Goal: Task Accomplishment & Management: Manage account settings

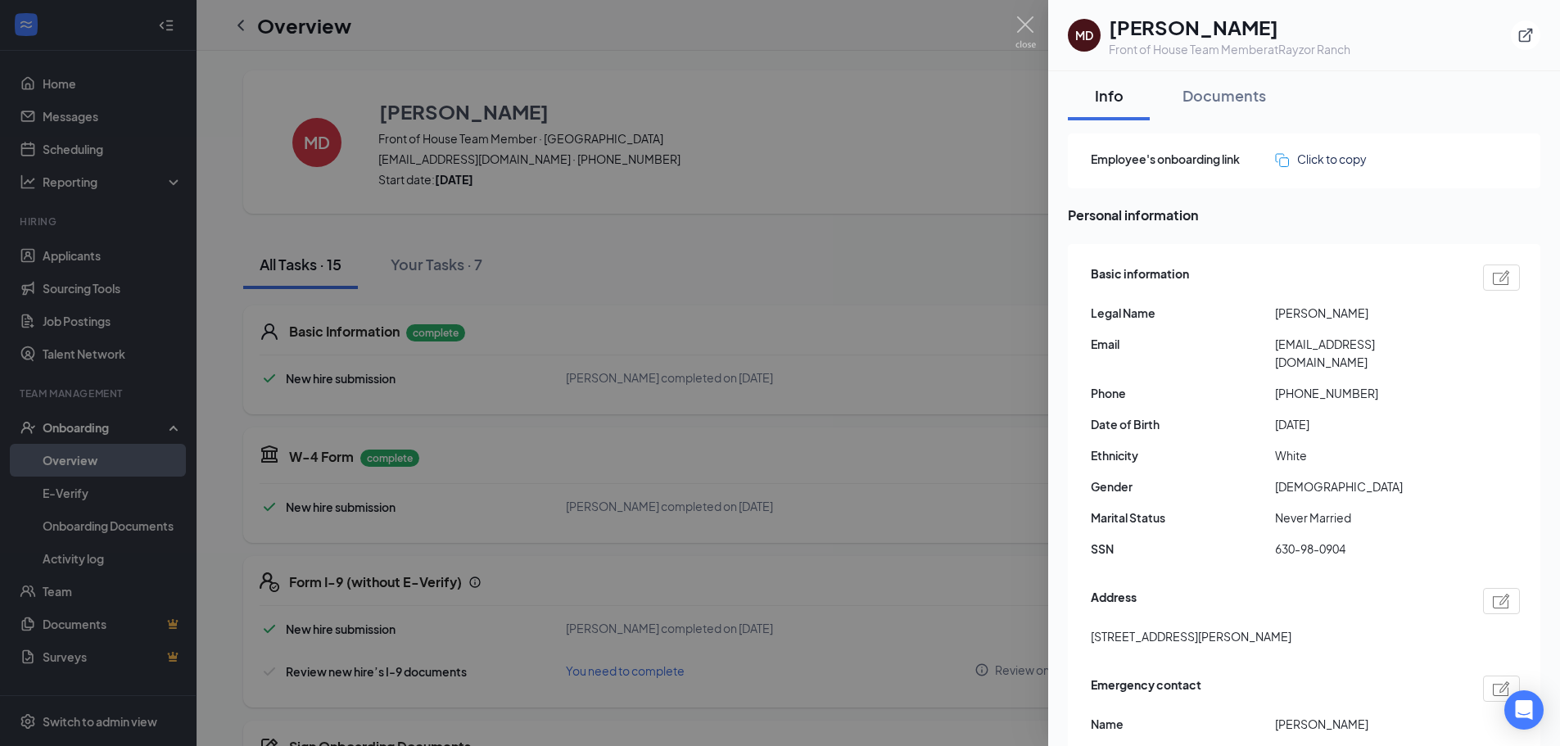
drag, startPoint x: 1497, startPoint y: 5, endPoint x: 1507, endPoint y: 4, distance: 10.7
click at [1499, 5] on div "MD [PERSON_NAME] Front of House Team Member at [GEOGRAPHIC_DATA]" at bounding box center [1304, 35] width 512 height 71
click at [1525, 21] on button "button" at bounding box center [1525, 34] width 29 height 29
click at [1028, 25] on img at bounding box center [1025, 32] width 20 height 32
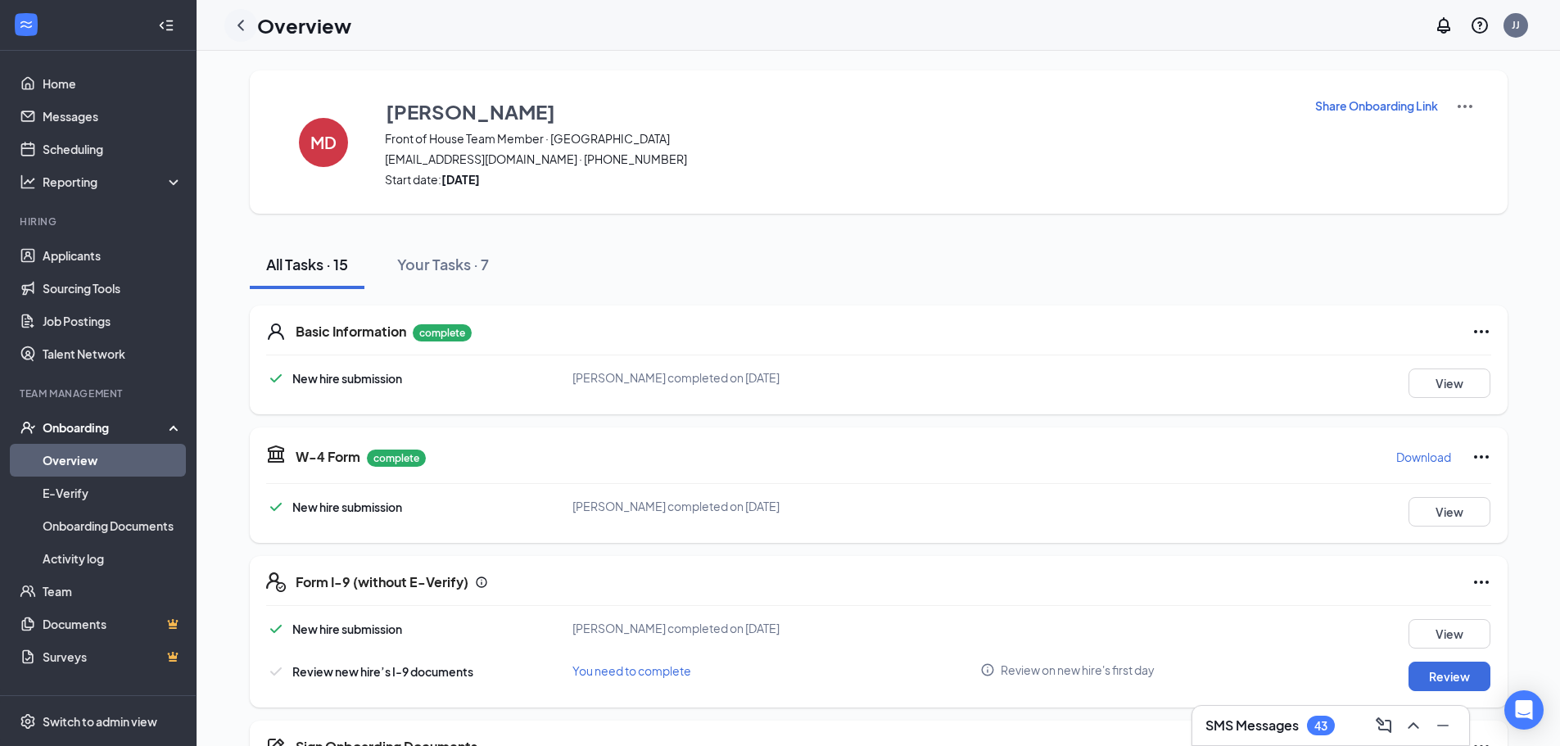
click at [248, 27] on icon "ChevronLeft" at bounding box center [241, 26] width 20 height 20
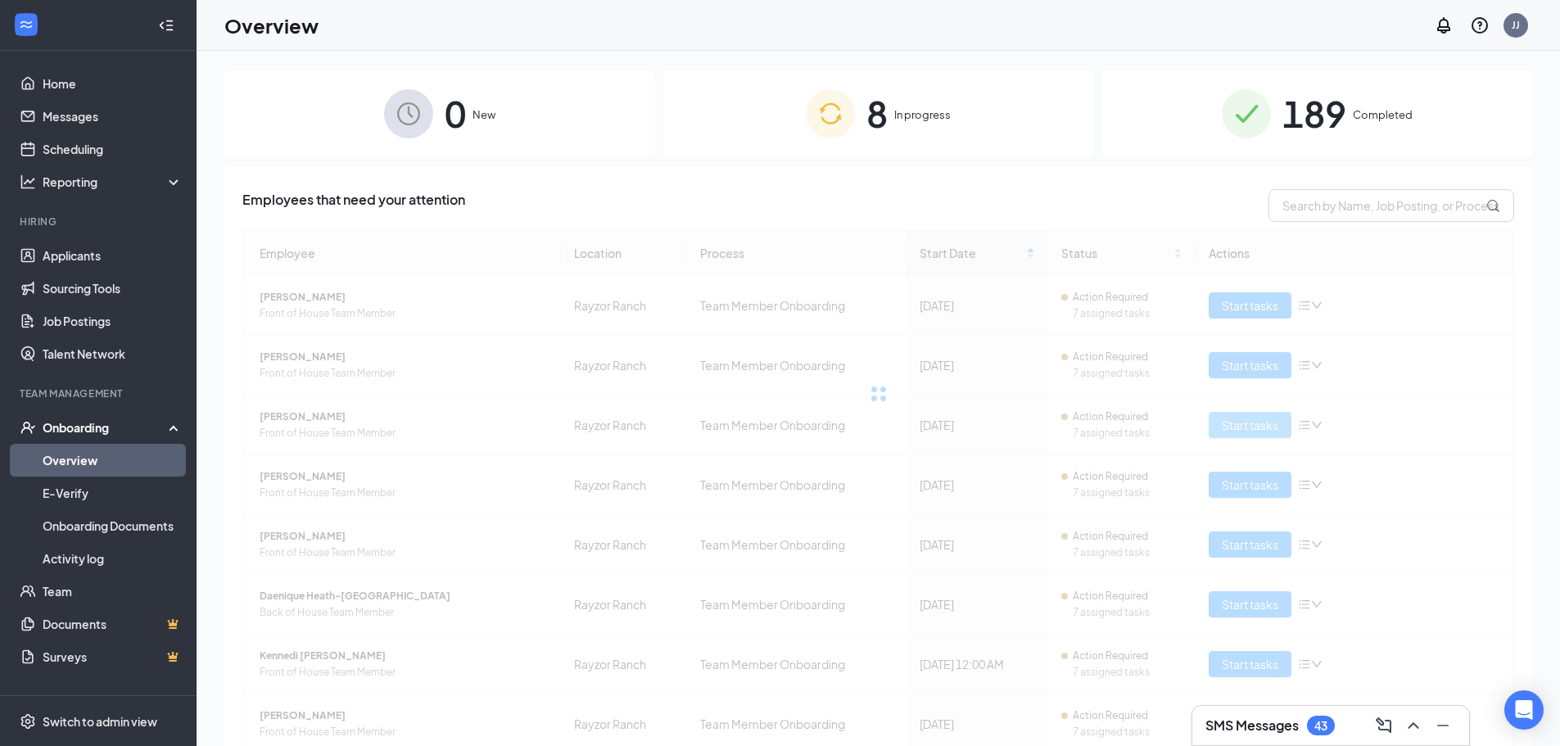
click at [1246, 418] on span "Start tasks" at bounding box center [1250, 425] width 56 height 18
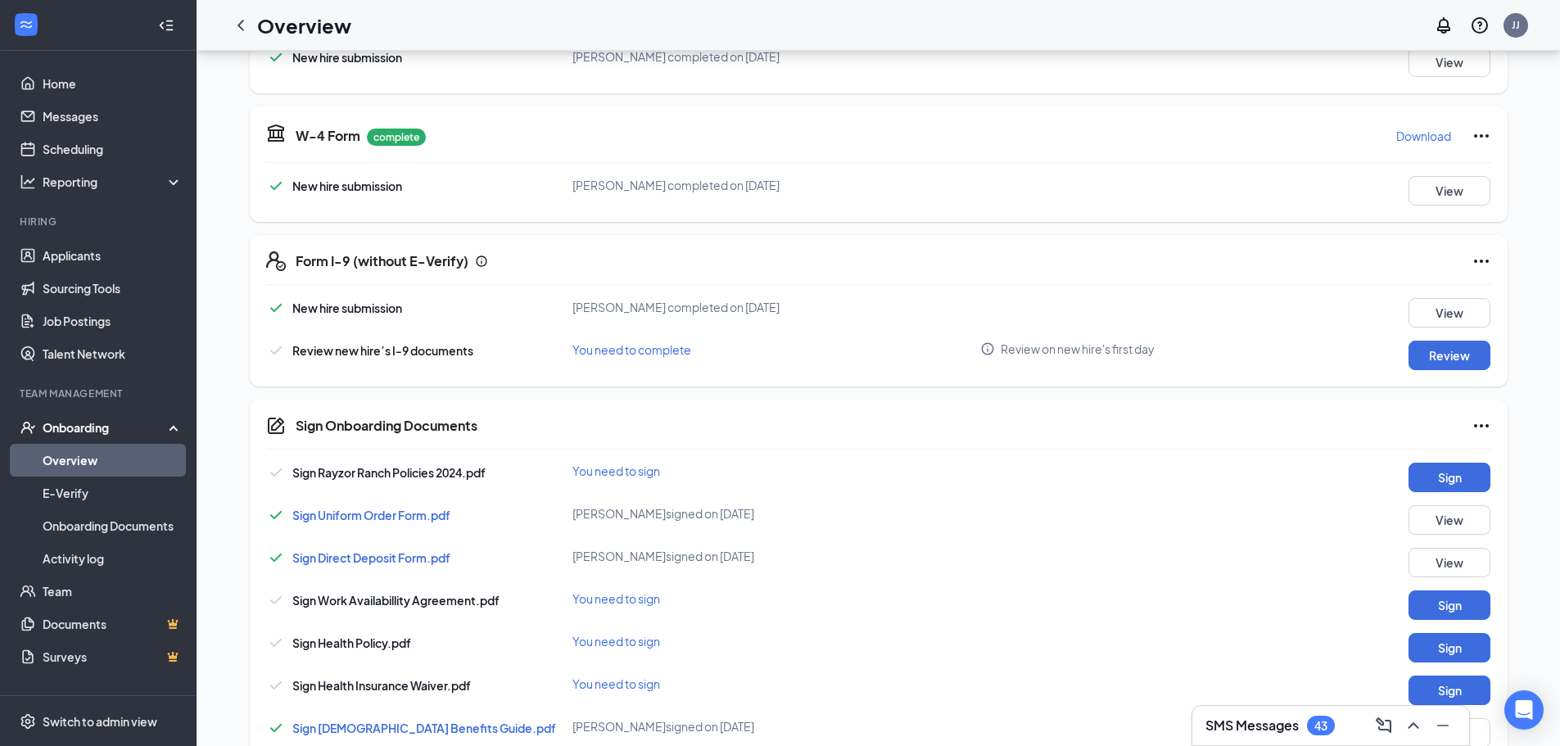
scroll to position [327, 0]
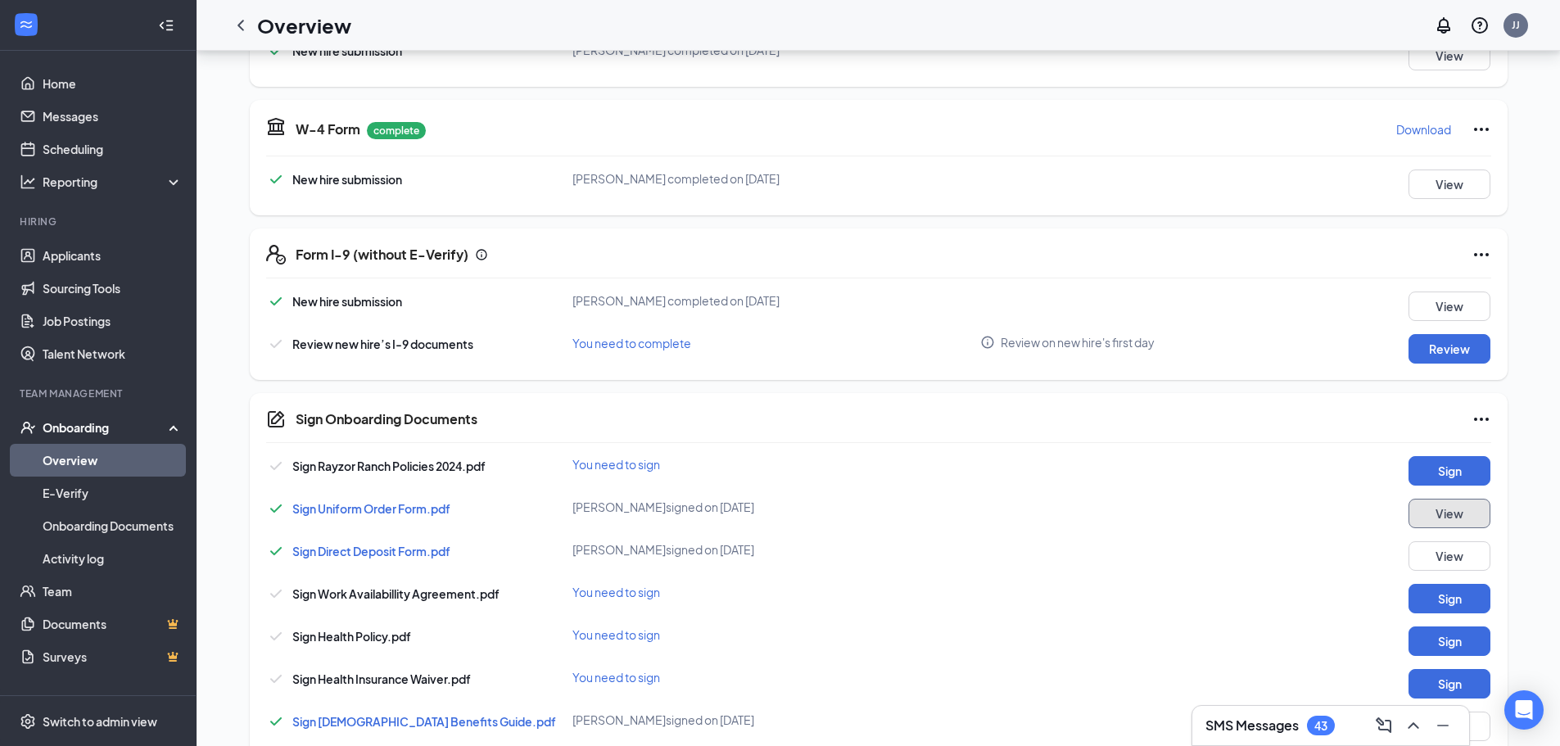
click at [1477, 513] on button "View" at bounding box center [1449, 513] width 82 height 29
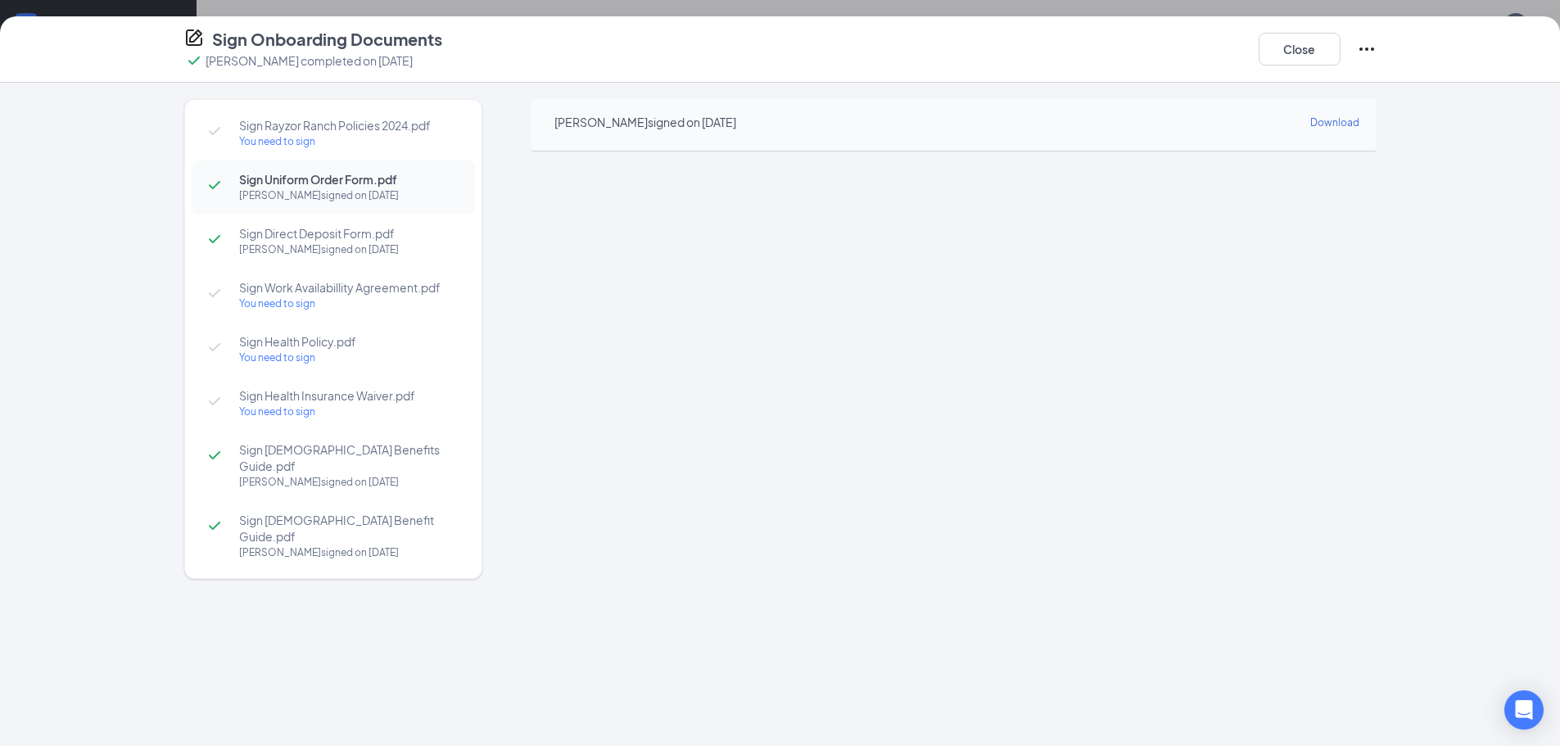
scroll to position [82, 0]
click at [1275, 31] on div "Close" at bounding box center [1317, 49] width 118 height 43
click at [1275, 45] on button "Close" at bounding box center [1299, 49] width 82 height 33
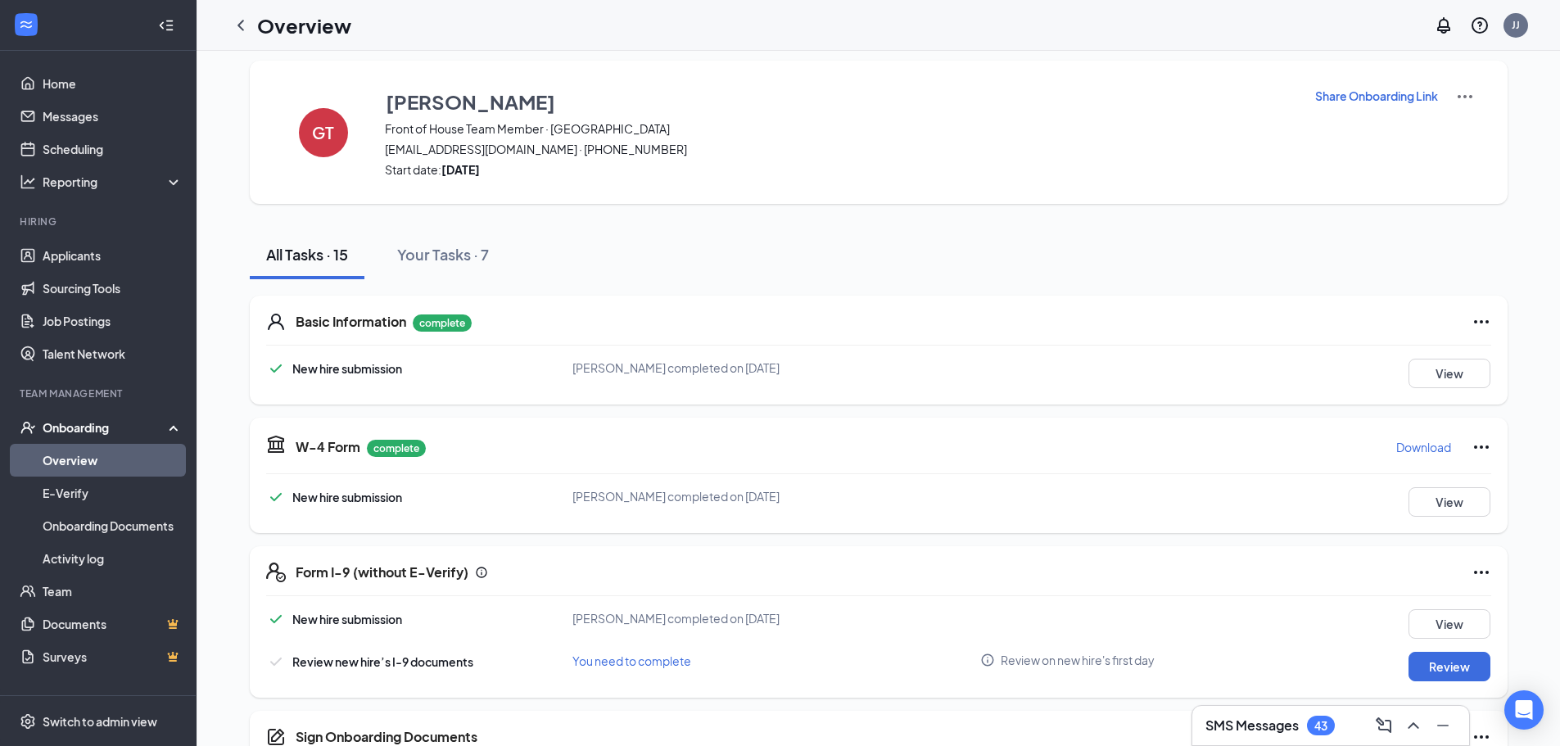
scroll to position [0, 0]
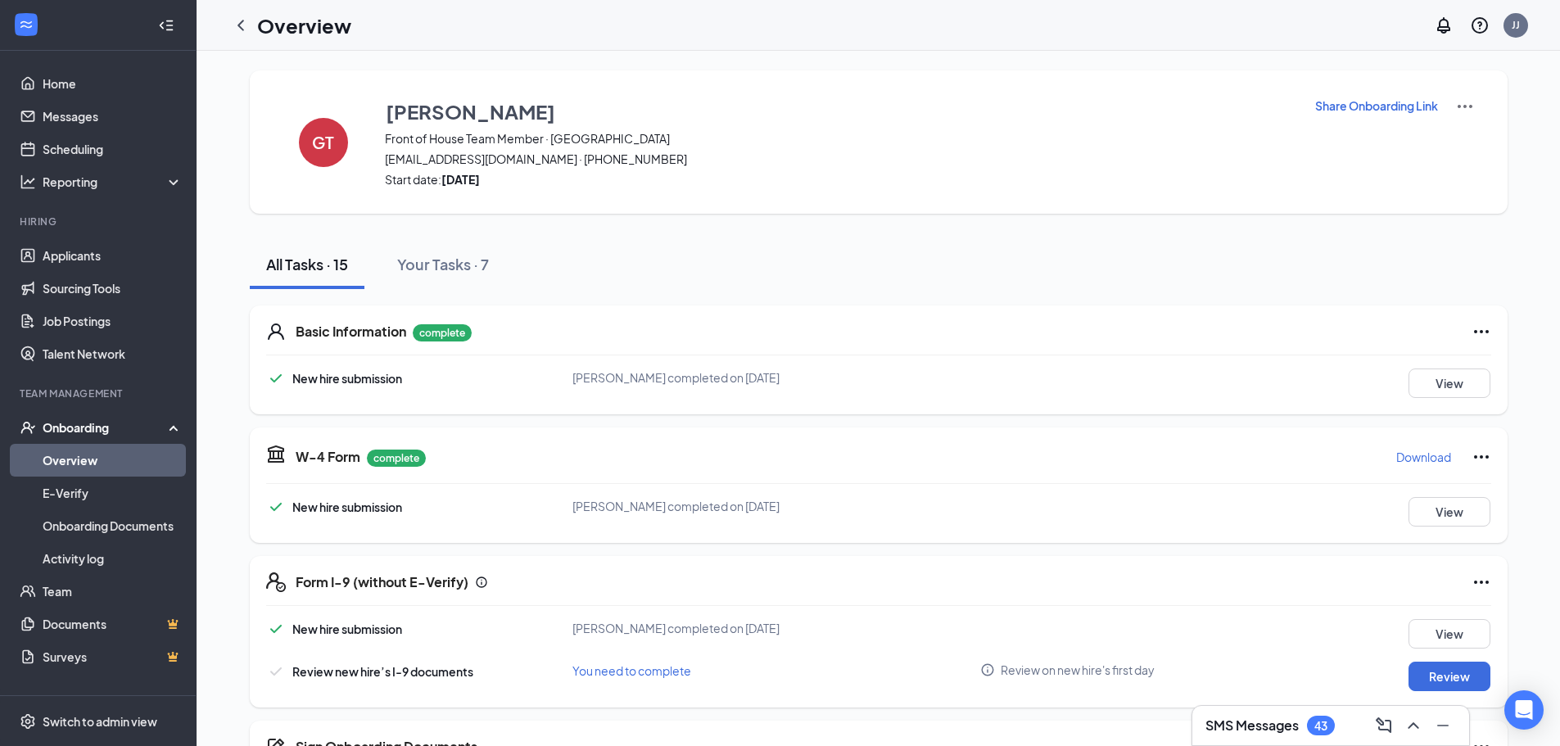
click at [406, 92] on div "GT Giselle Terrones Front of House Team Member · Rayzor Ranch g.terronesrascon0…" at bounding box center [879, 141] width 1258 height 143
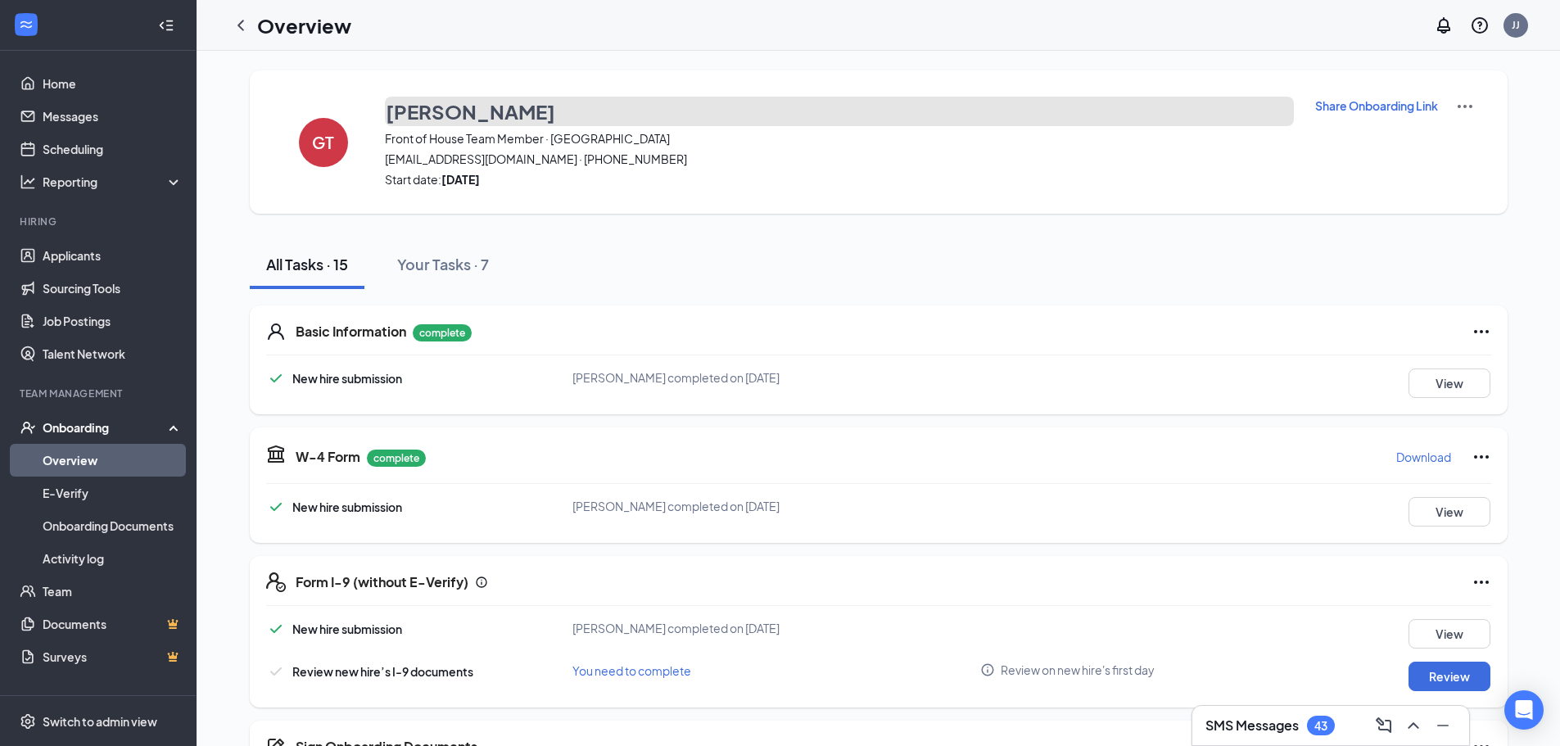
drag, startPoint x: 404, startPoint y: 99, endPoint x: 399, endPoint y: 107, distance: 9.5
click at [399, 107] on h3 "[PERSON_NAME]" at bounding box center [470, 111] width 169 height 28
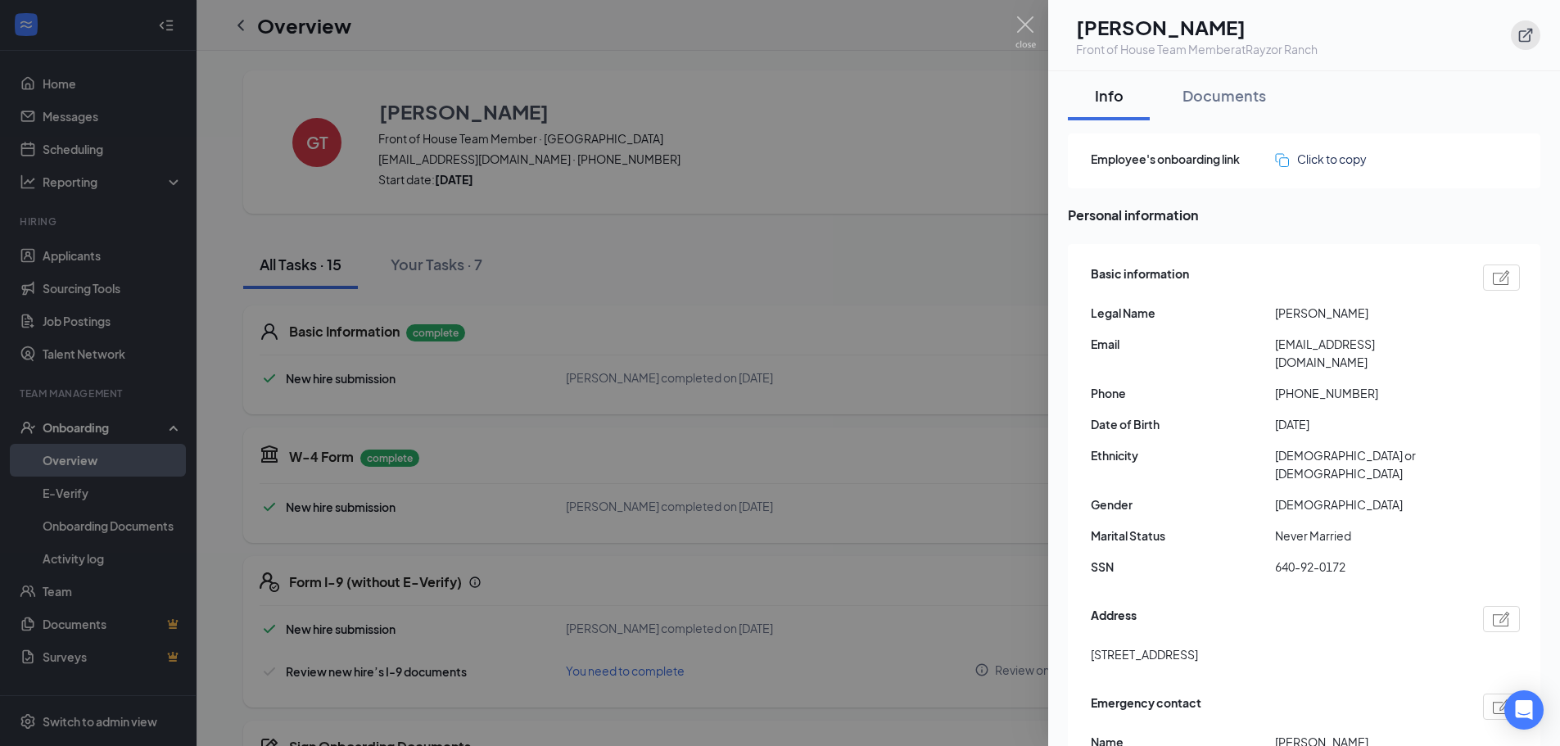
click at [1529, 34] on icon "ExternalLink" at bounding box center [1525, 35] width 16 height 16
click at [1002, 20] on div at bounding box center [780, 373] width 1560 height 746
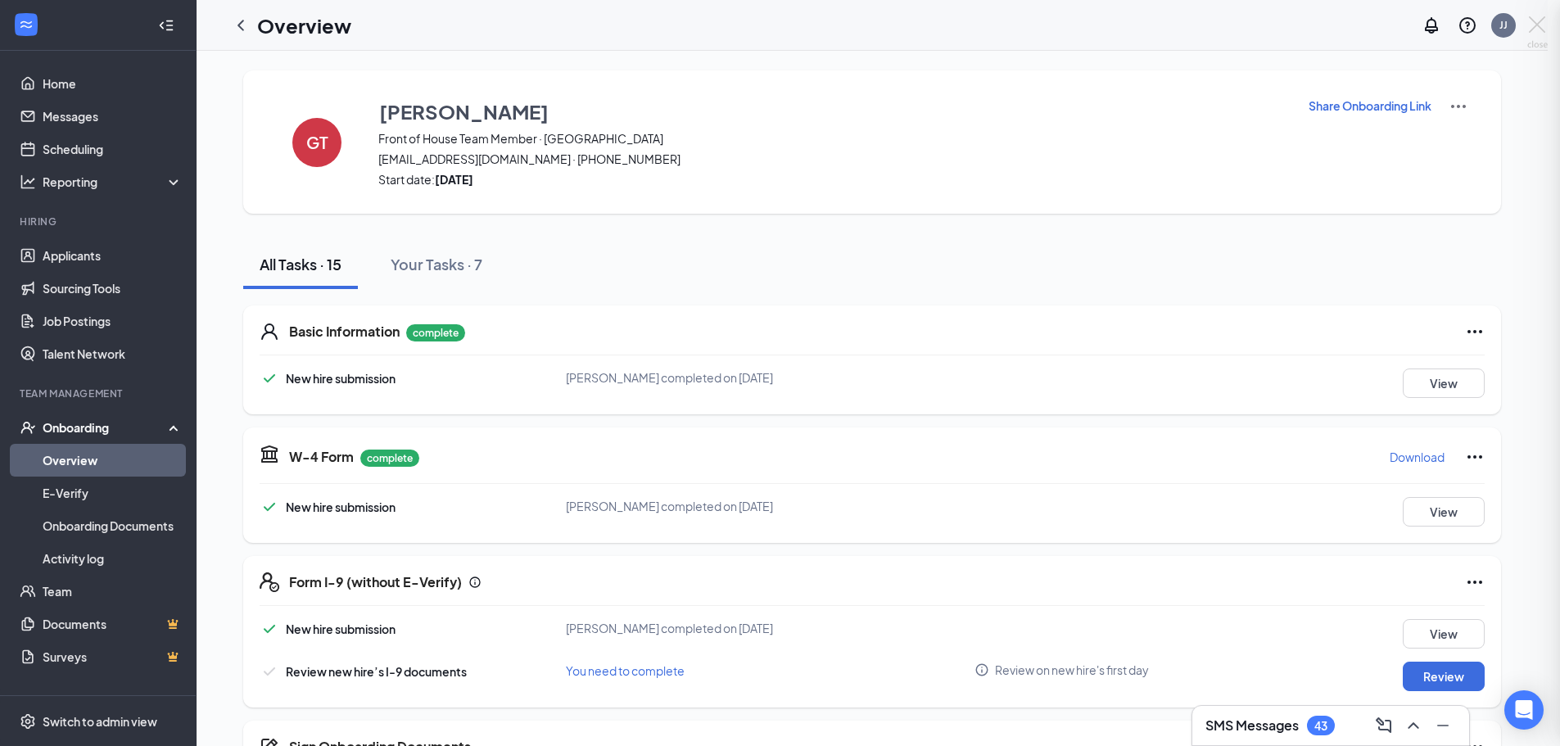
click at [1035, 30] on div at bounding box center [780, 373] width 1560 height 746
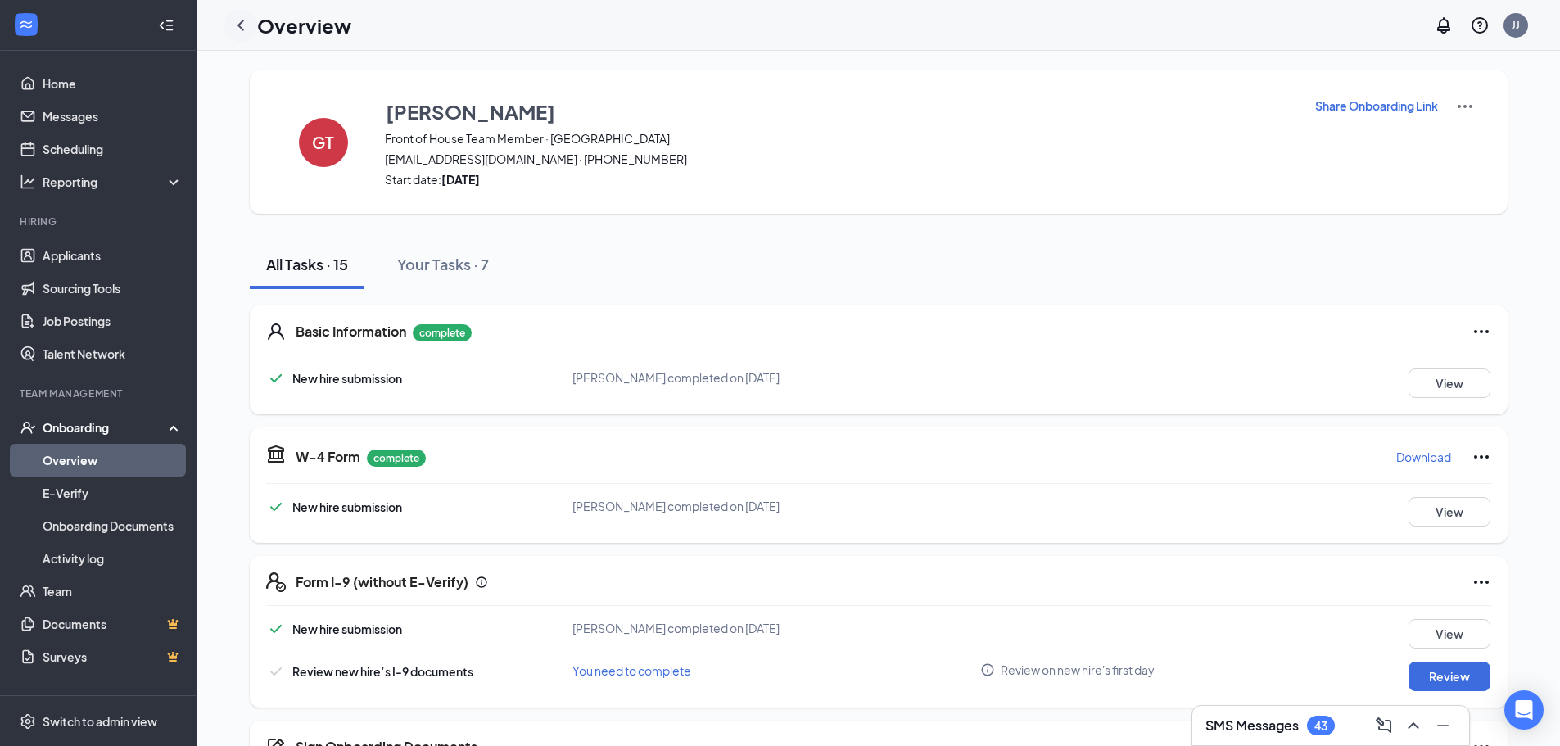
click at [242, 29] on icon "ChevronLeft" at bounding box center [240, 25] width 7 height 11
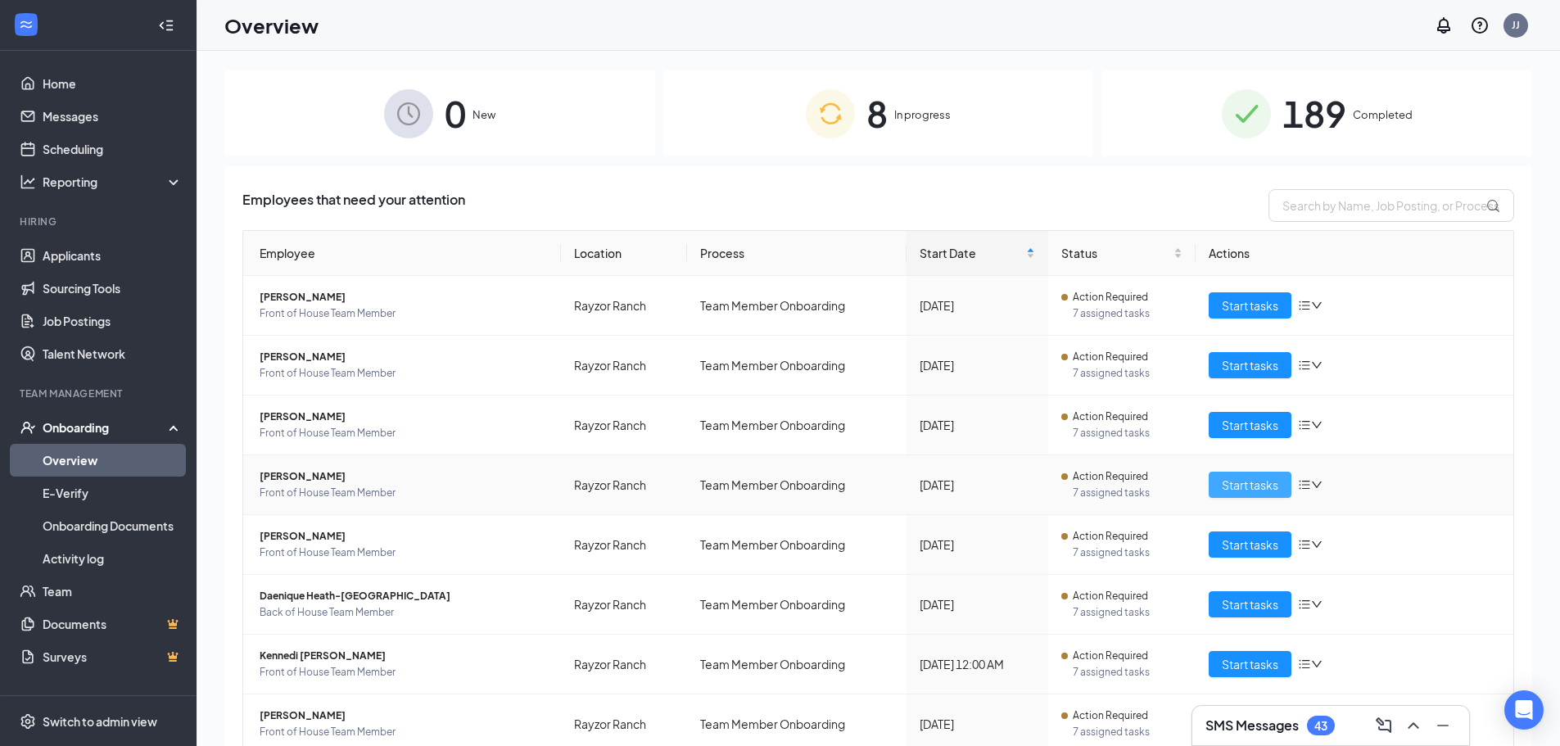
click at [1222, 484] on span "Start tasks" at bounding box center [1250, 485] width 56 height 18
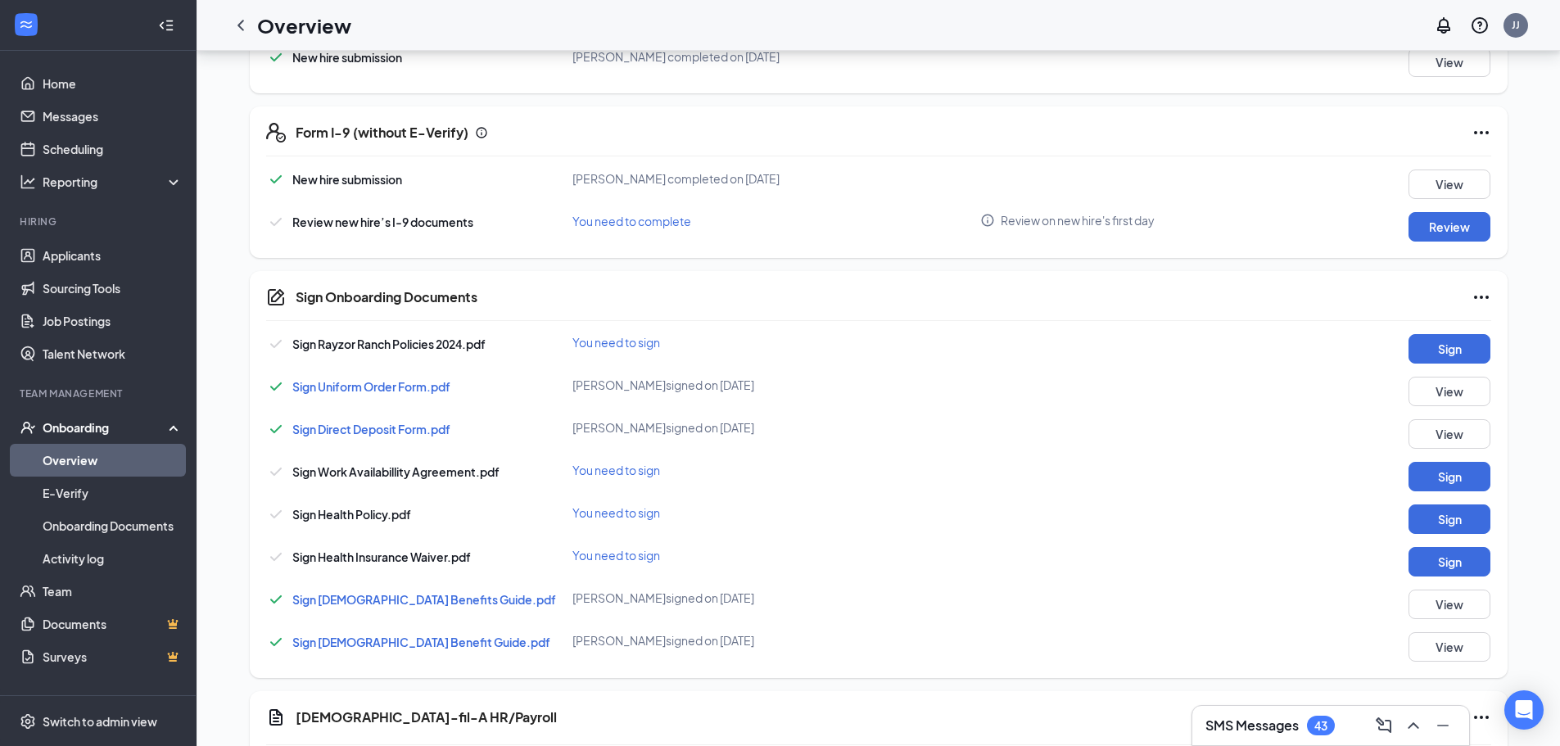
scroll to position [491, 0]
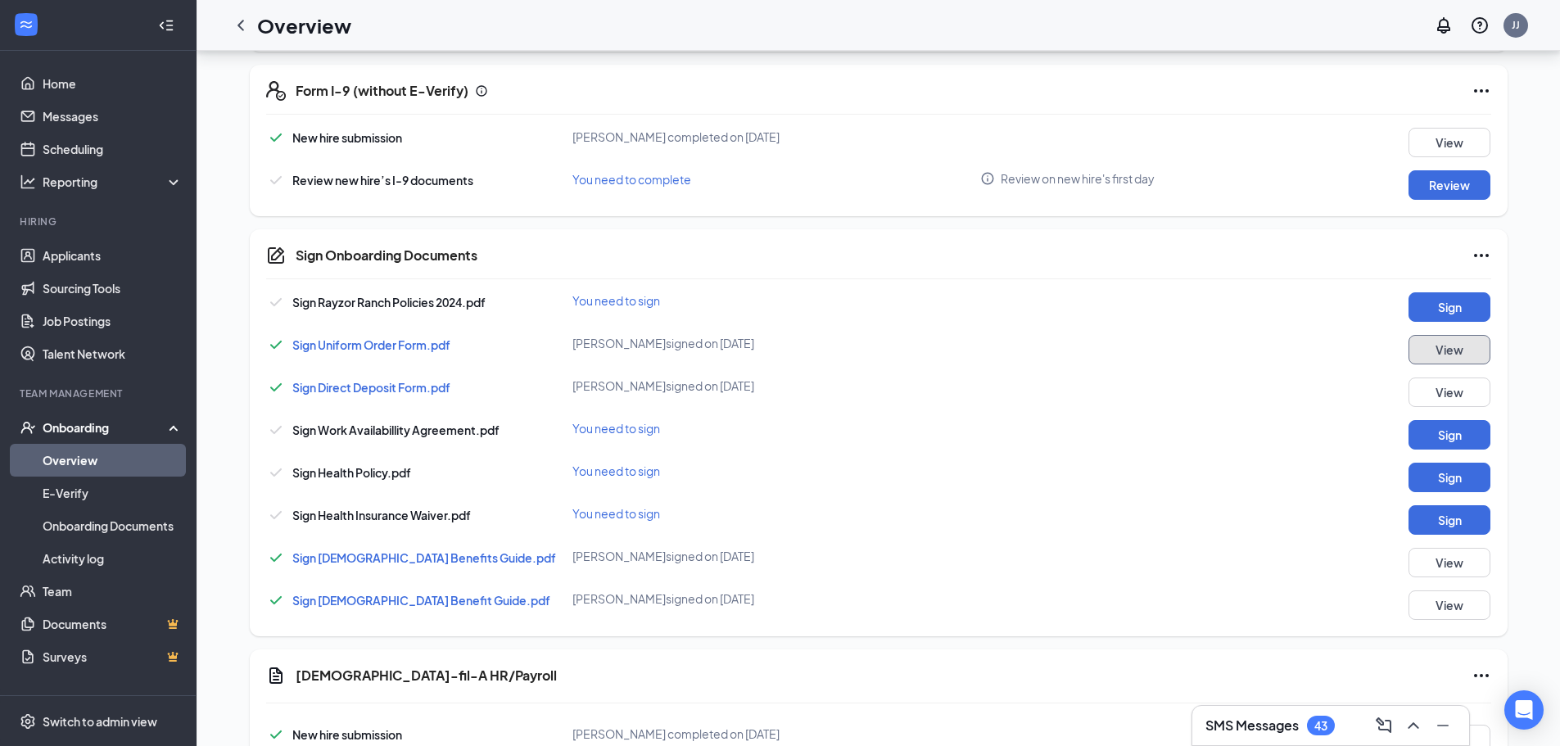
click at [1448, 360] on button "View" at bounding box center [1449, 349] width 82 height 29
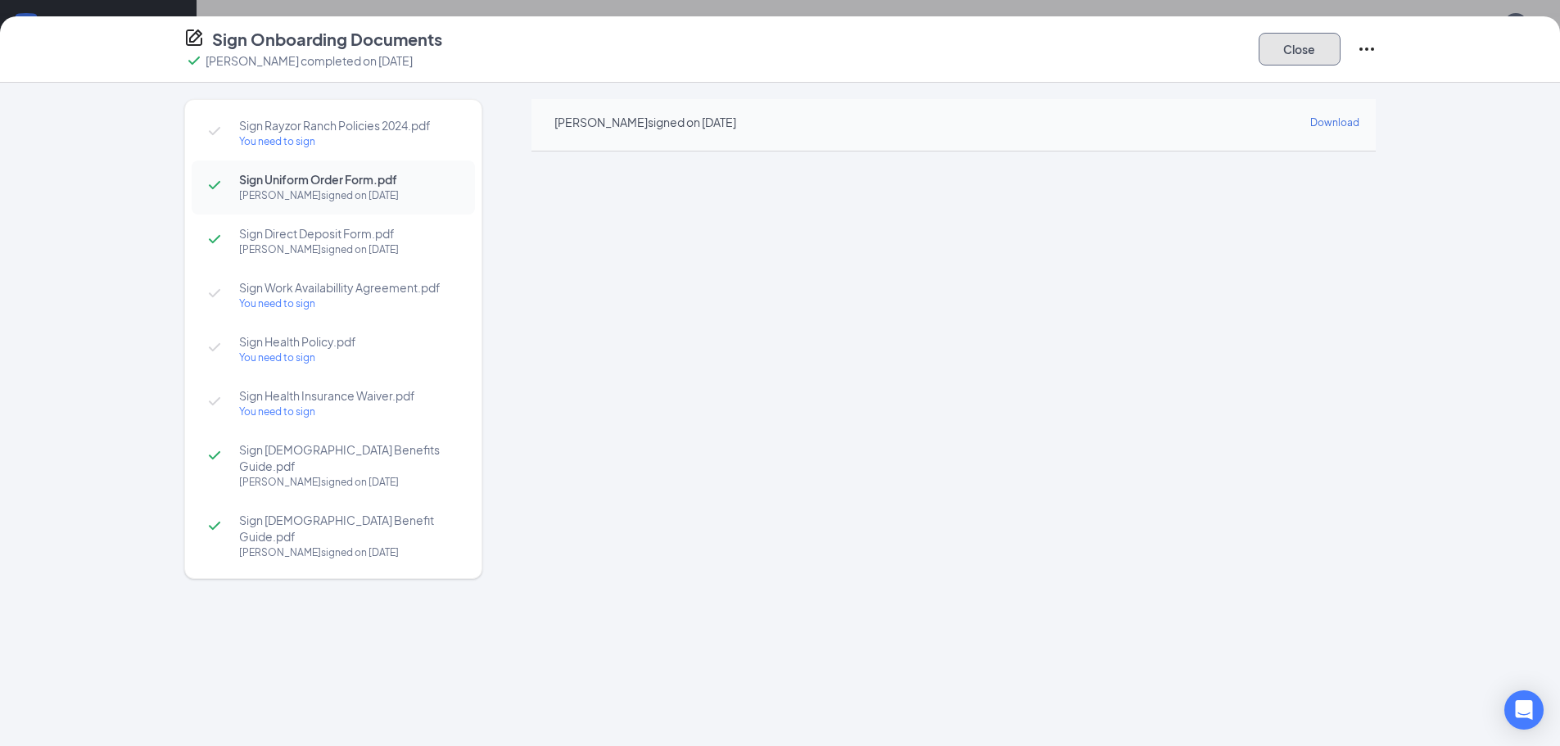
click at [1266, 56] on button "Close" at bounding box center [1299, 49] width 82 height 33
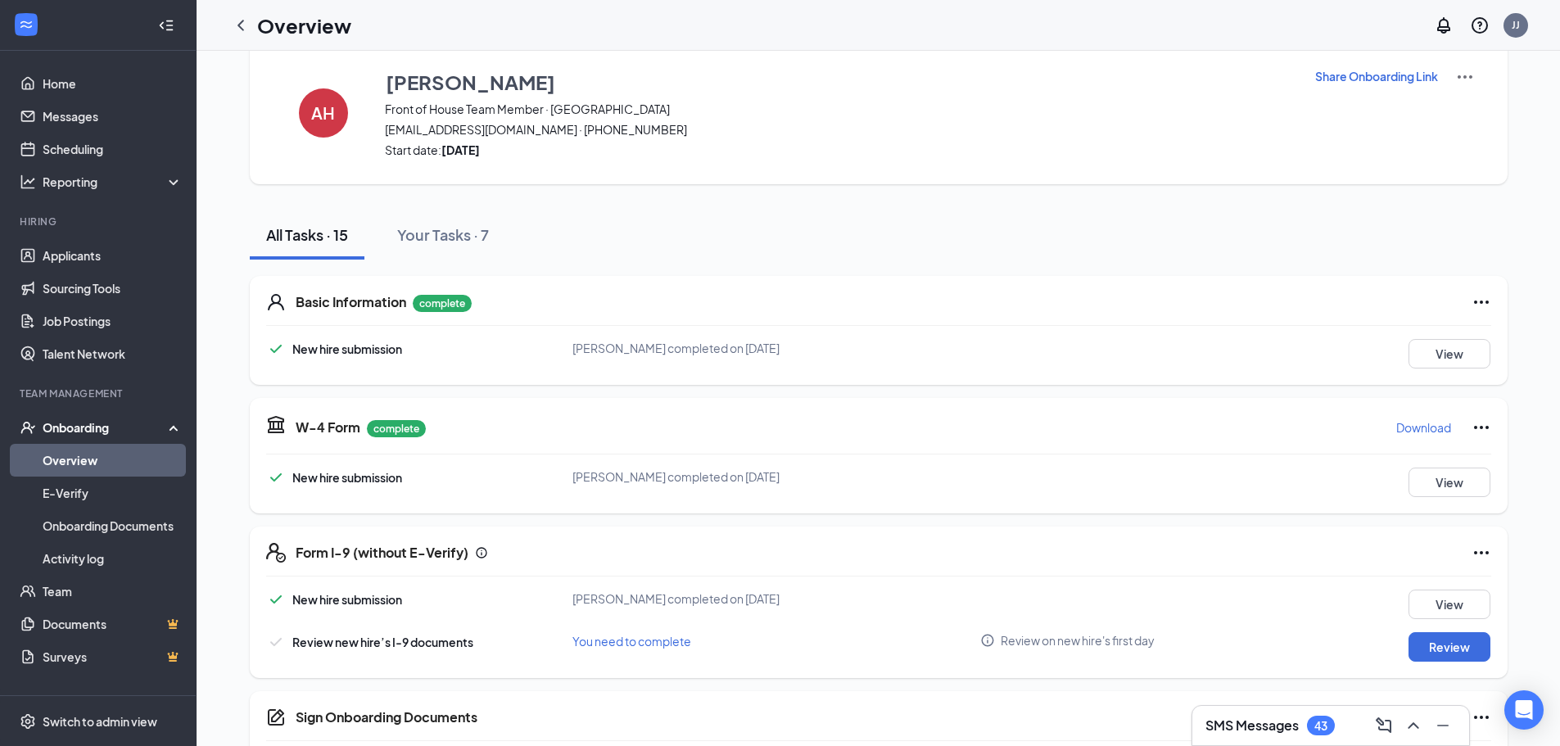
scroll to position [0, 0]
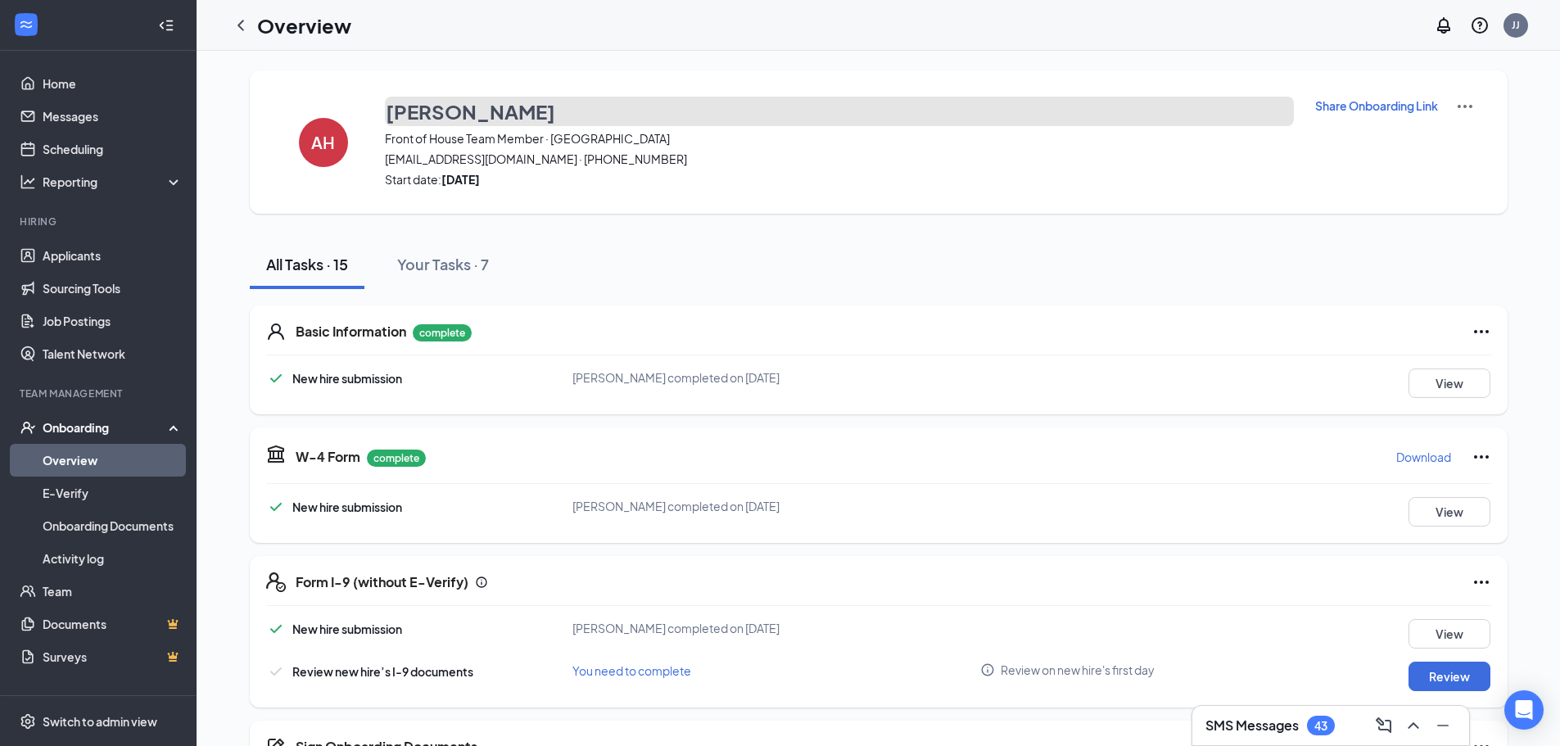
click at [435, 120] on h3 "Audrey Haq" at bounding box center [470, 111] width 169 height 28
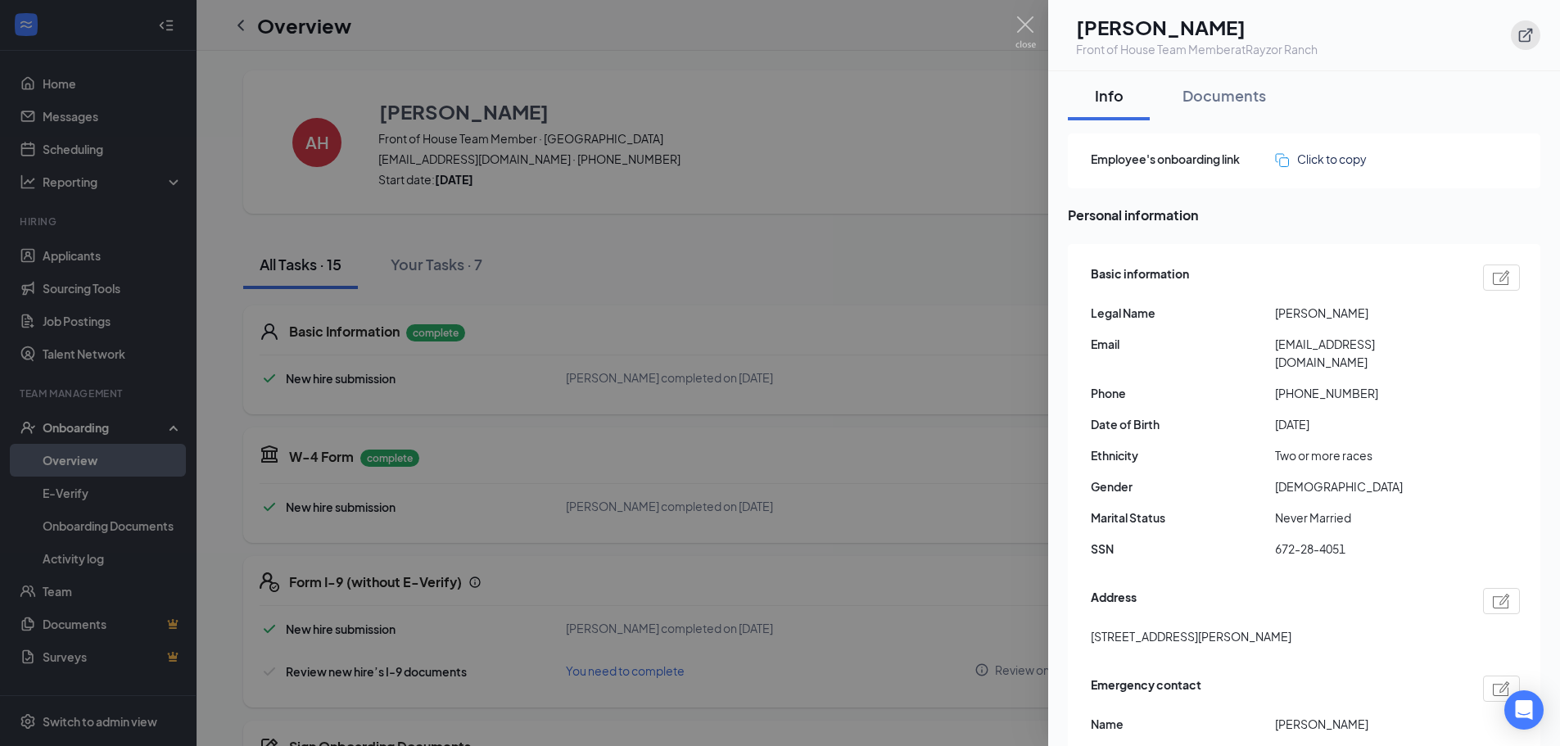
click at [1535, 29] on button "button" at bounding box center [1525, 34] width 29 height 29
click at [1021, 30] on img at bounding box center [1025, 32] width 20 height 32
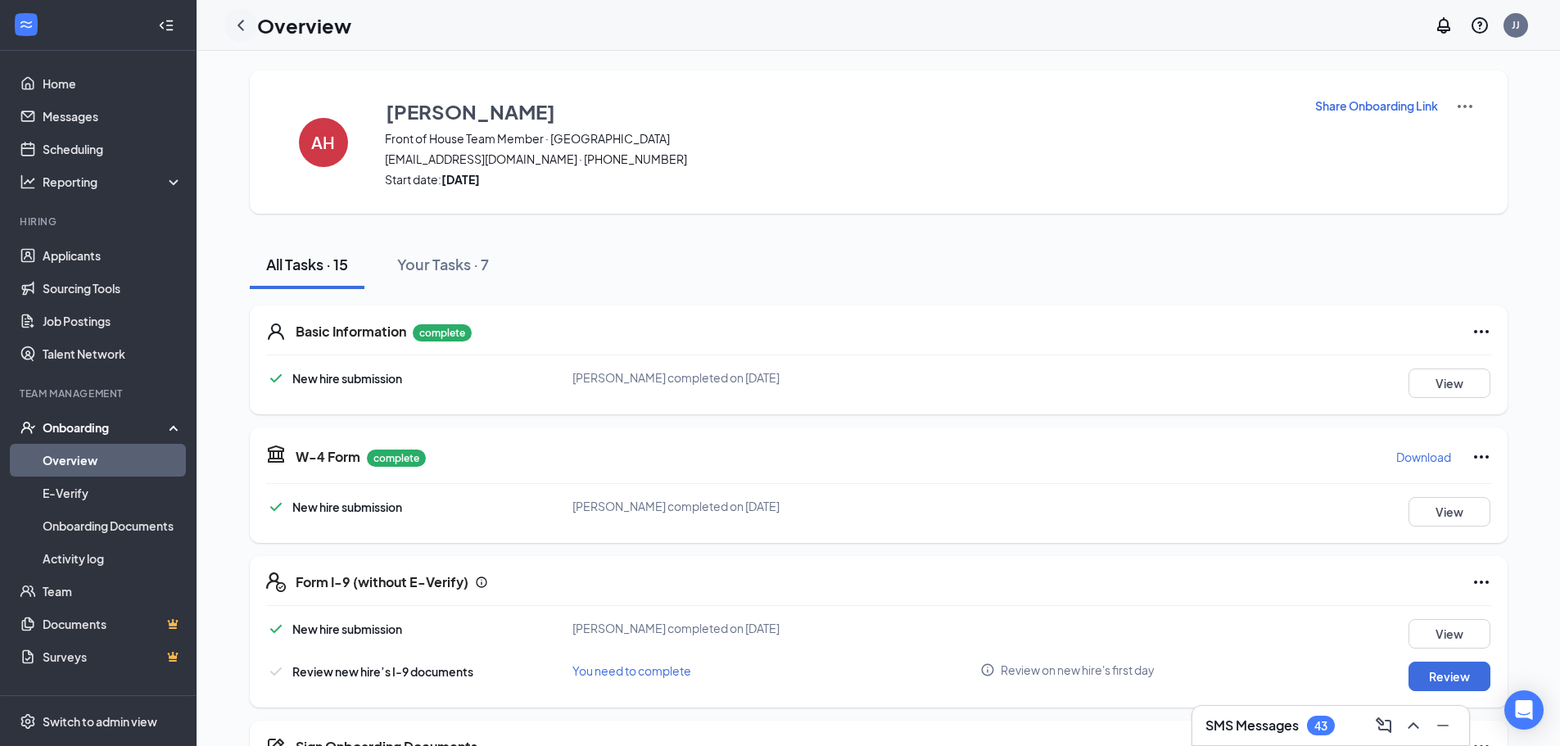
click at [242, 26] on icon "ChevronLeft" at bounding box center [241, 26] width 20 height 20
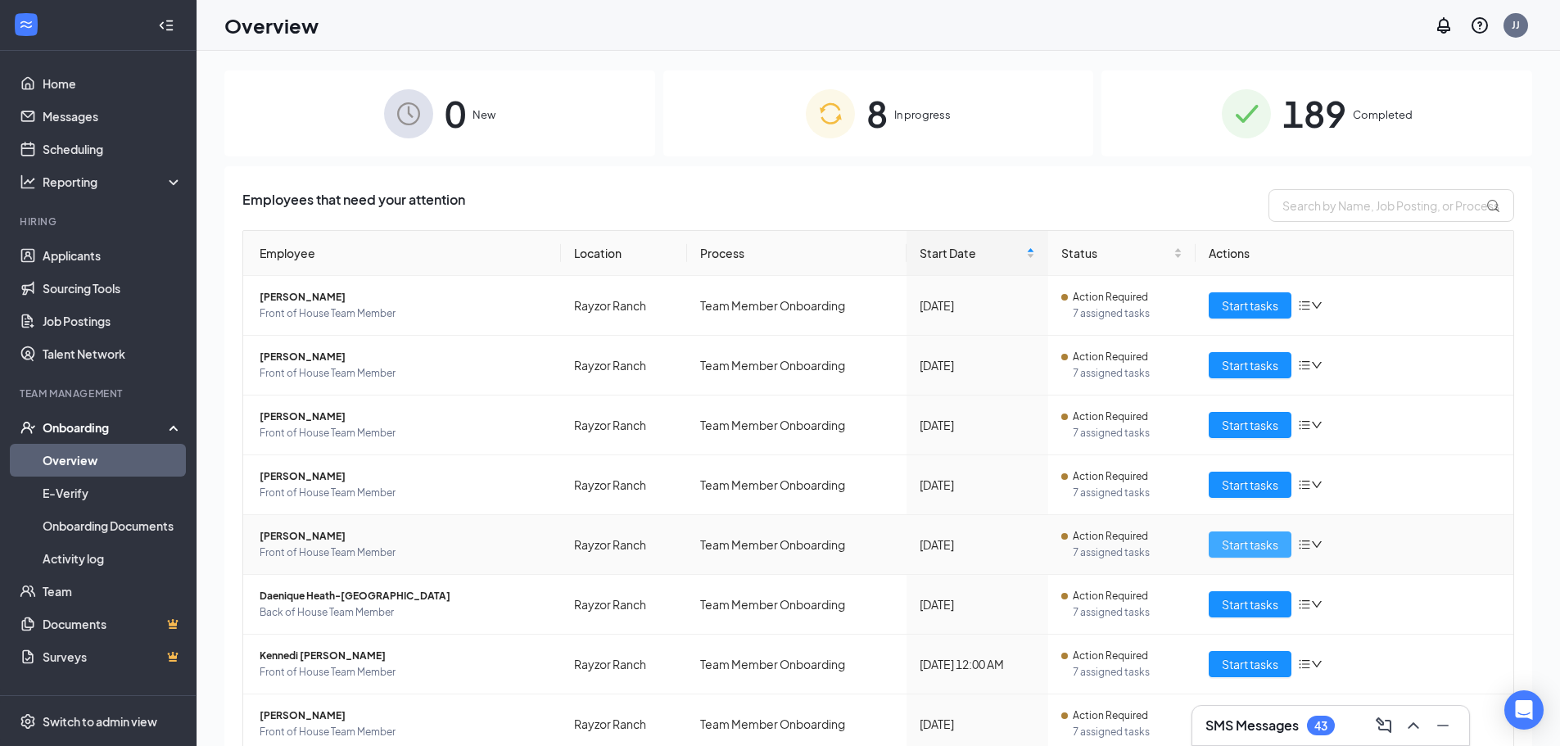
click at [1222, 553] on span "Start tasks" at bounding box center [1250, 544] width 56 height 18
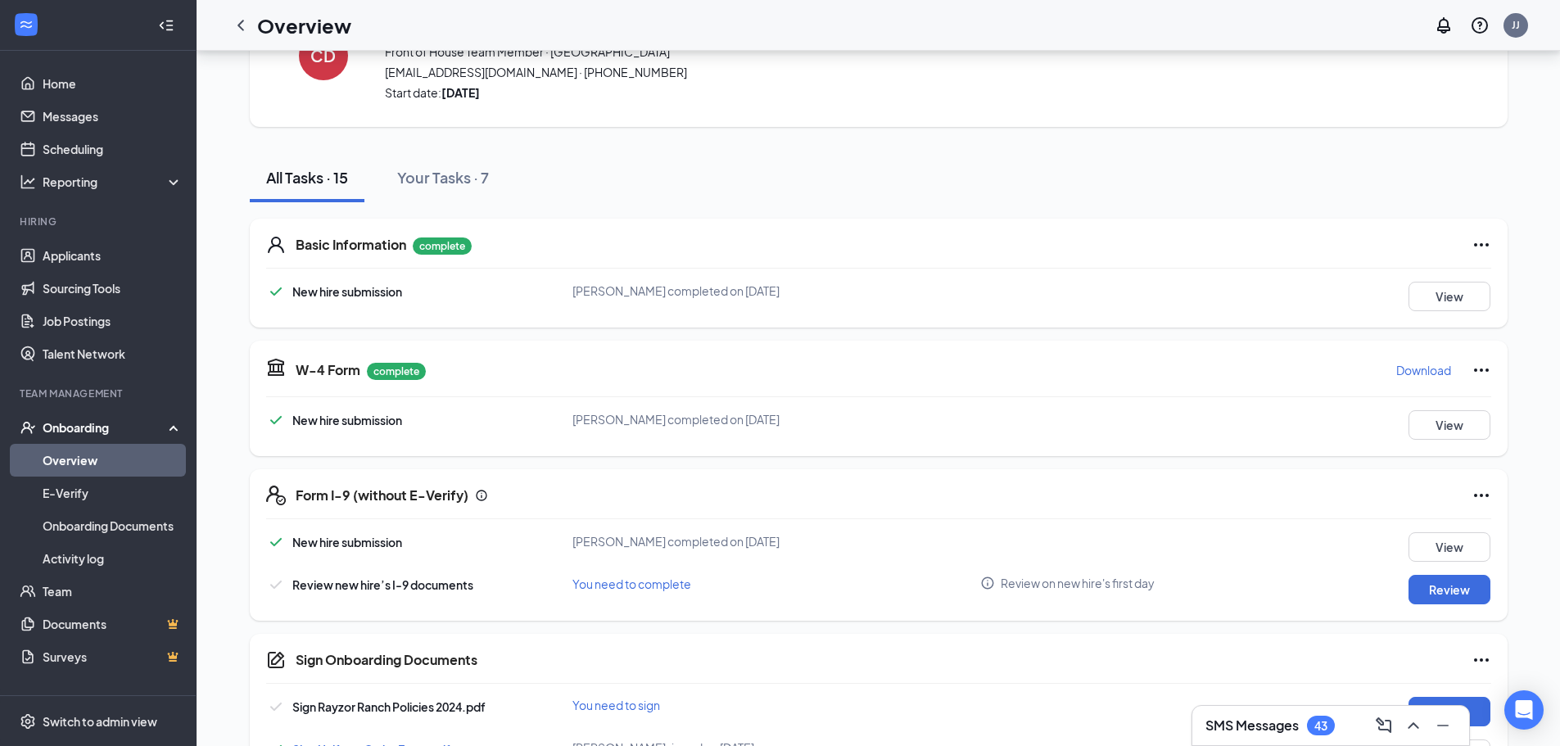
scroll to position [409, 0]
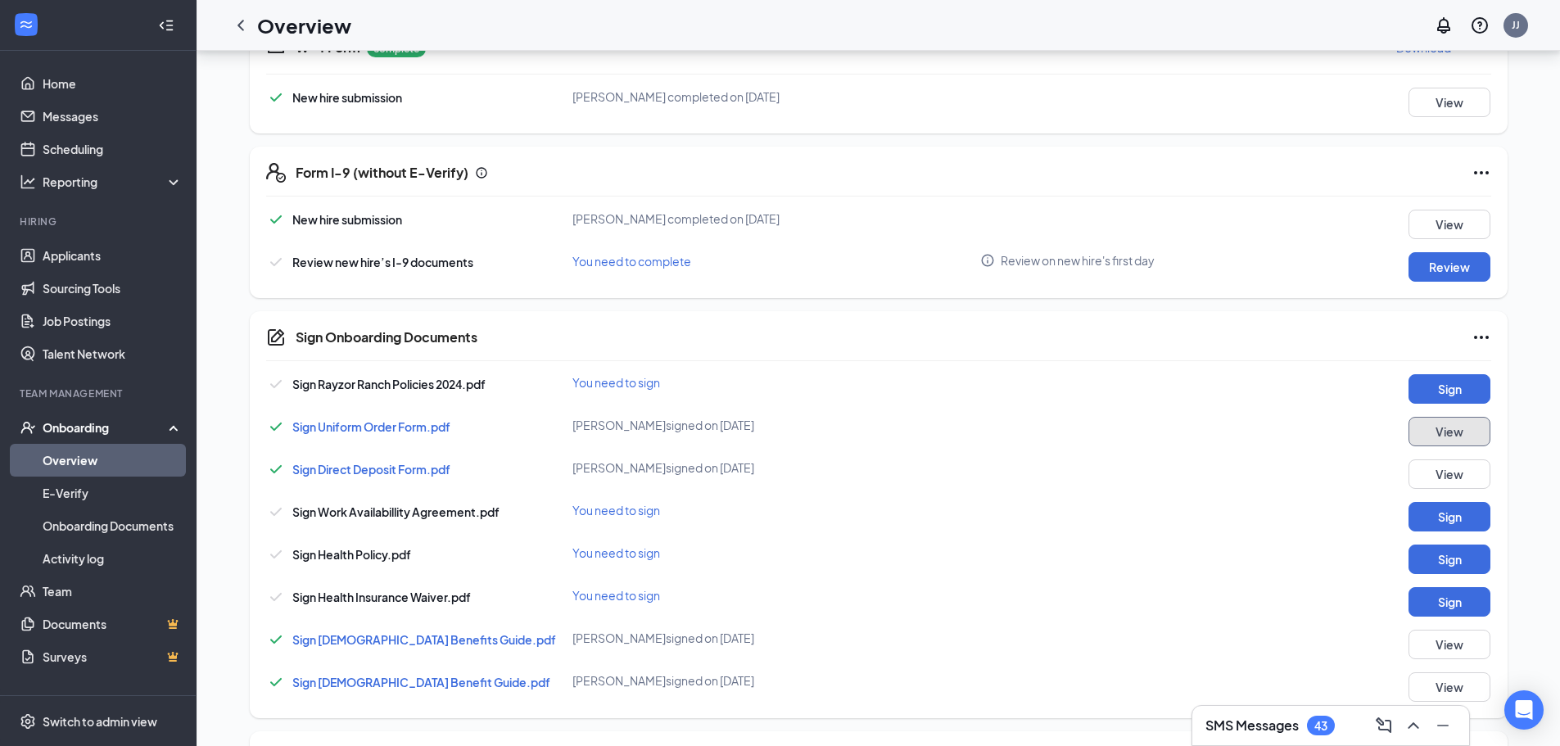
click at [1467, 437] on button "View" at bounding box center [1449, 431] width 82 height 29
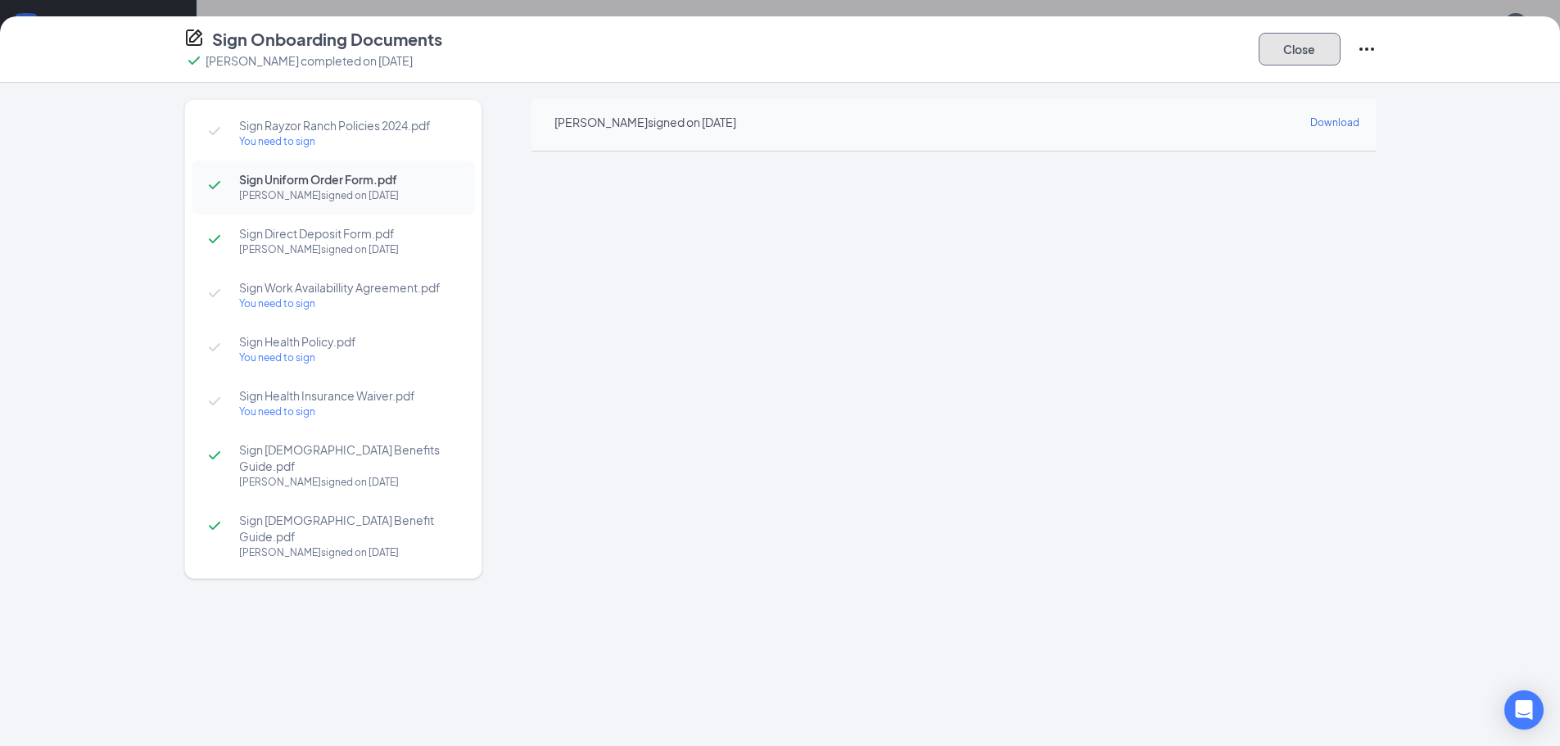
click at [1335, 56] on button "Close" at bounding box center [1299, 49] width 82 height 33
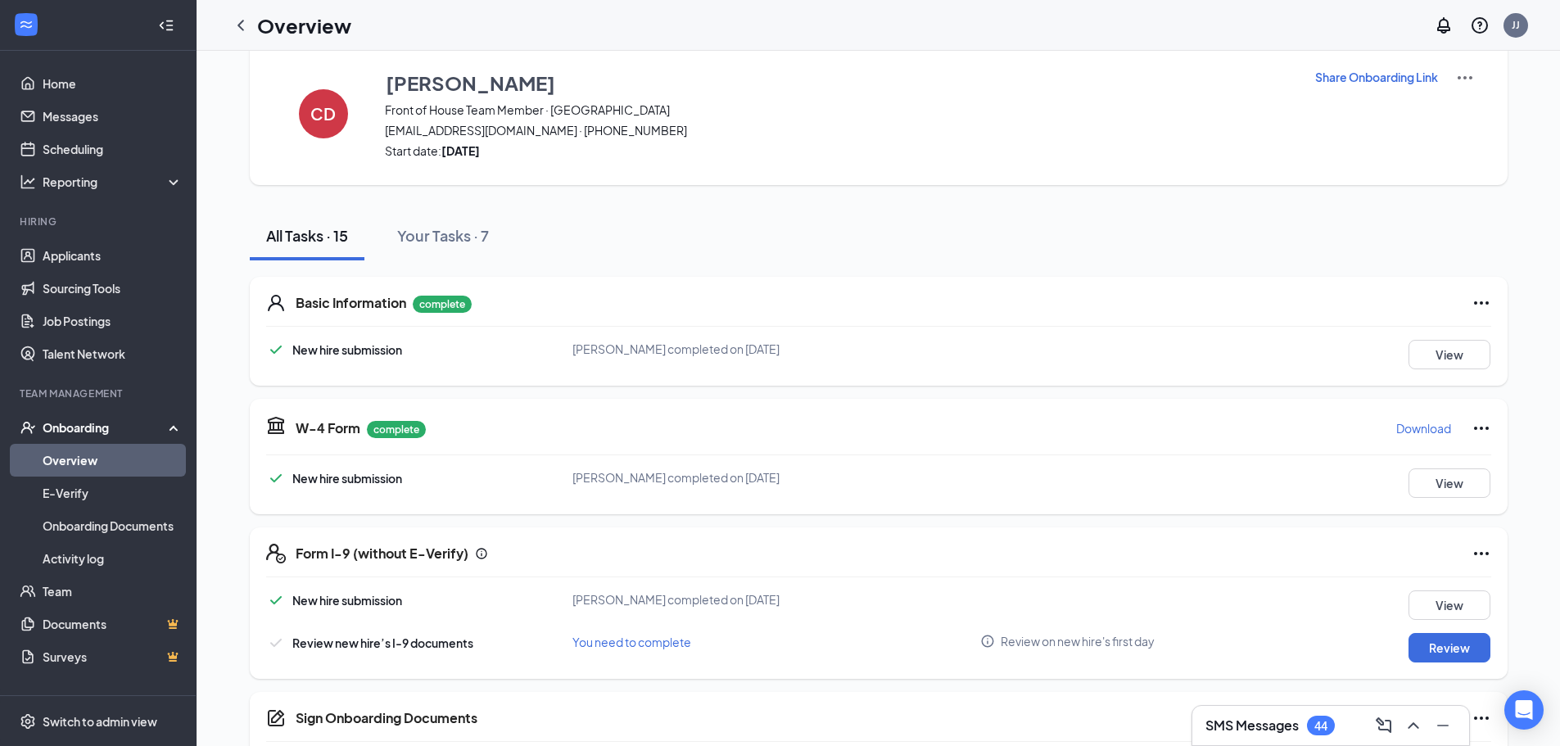
scroll to position [0, 0]
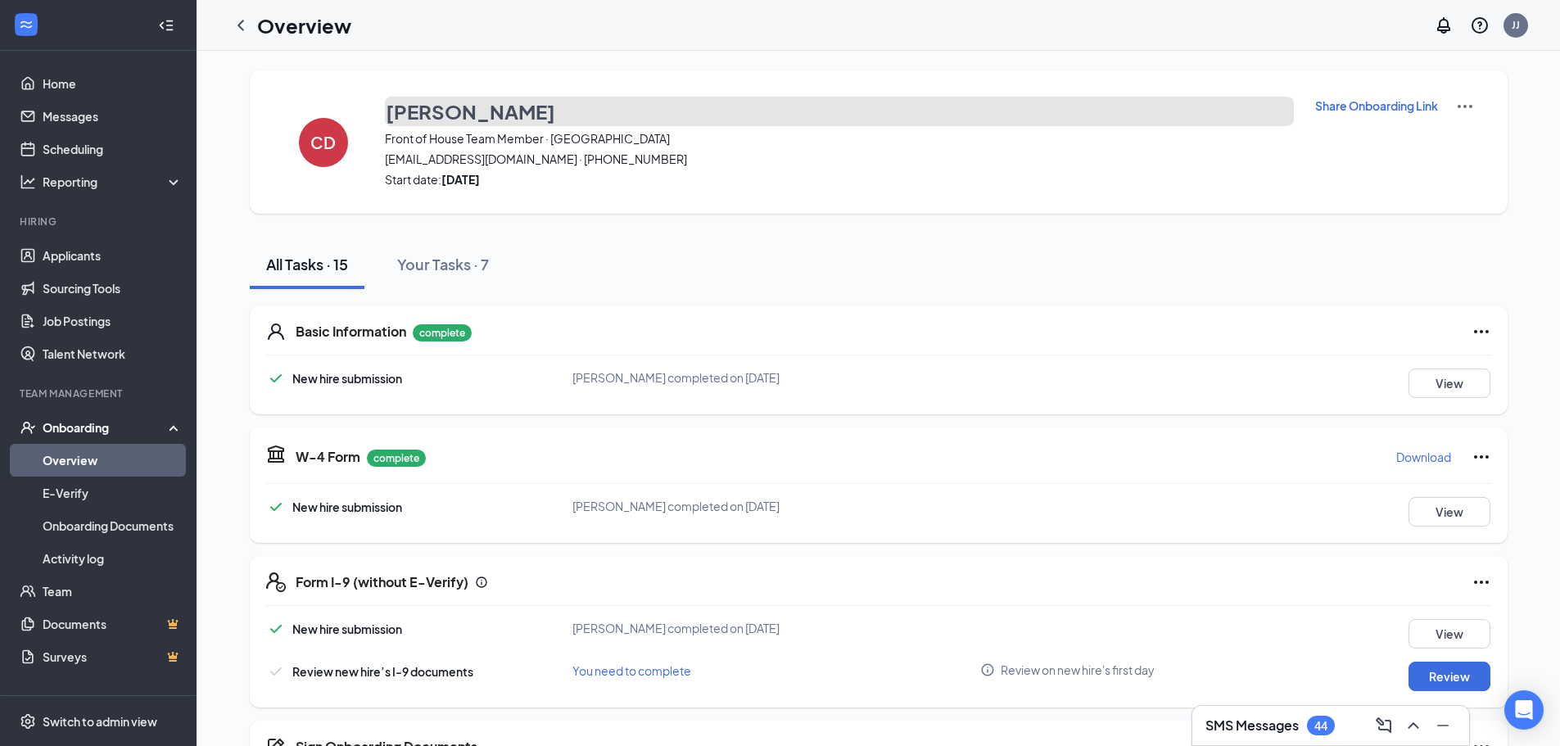
click at [498, 113] on h3 "Crystal Delgado" at bounding box center [470, 111] width 169 height 28
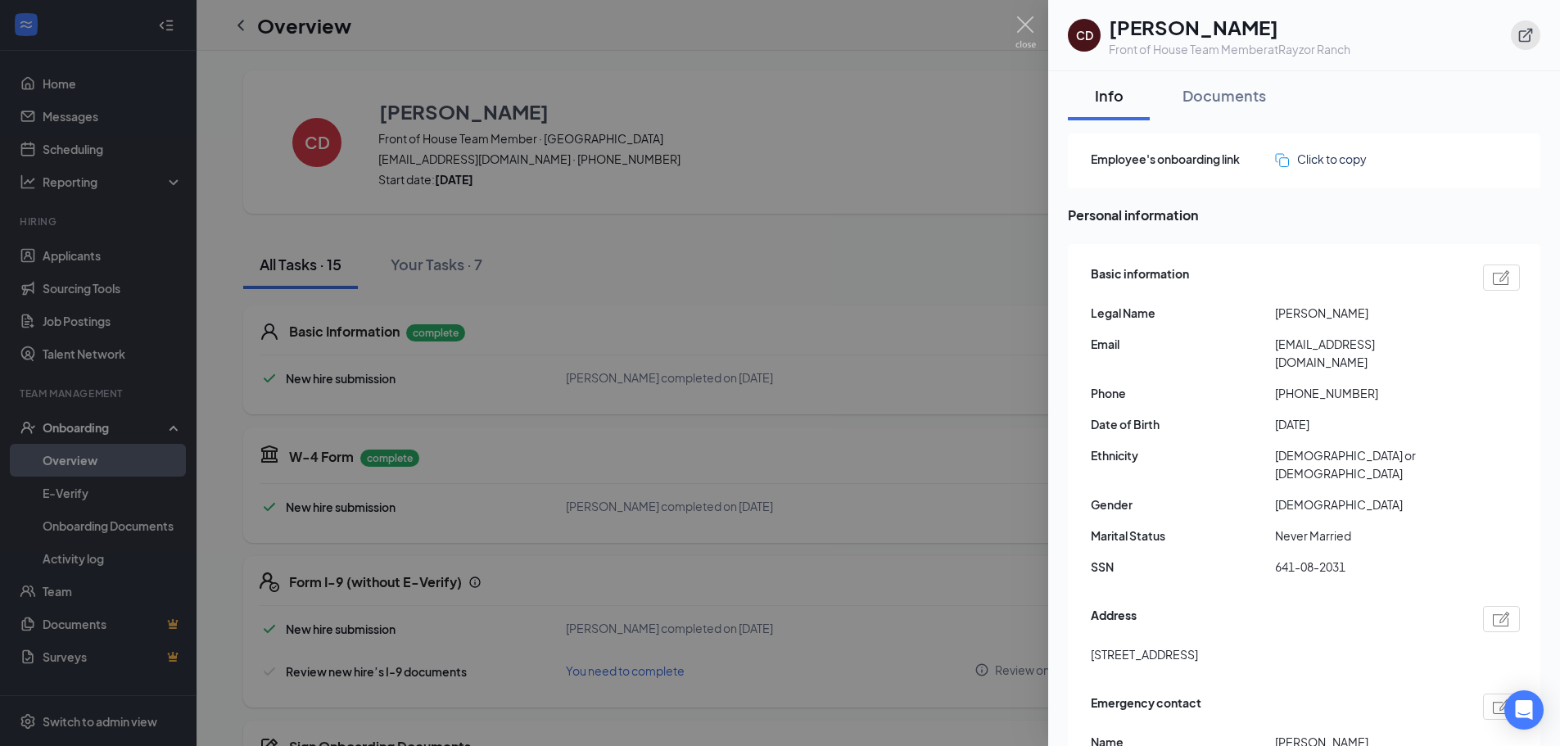
click at [1522, 29] on icon "ExternalLink" at bounding box center [1525, 35] width 16 height 16
click at [1029, 31] on img at bounding box center [1025, 32] width 20 height 32
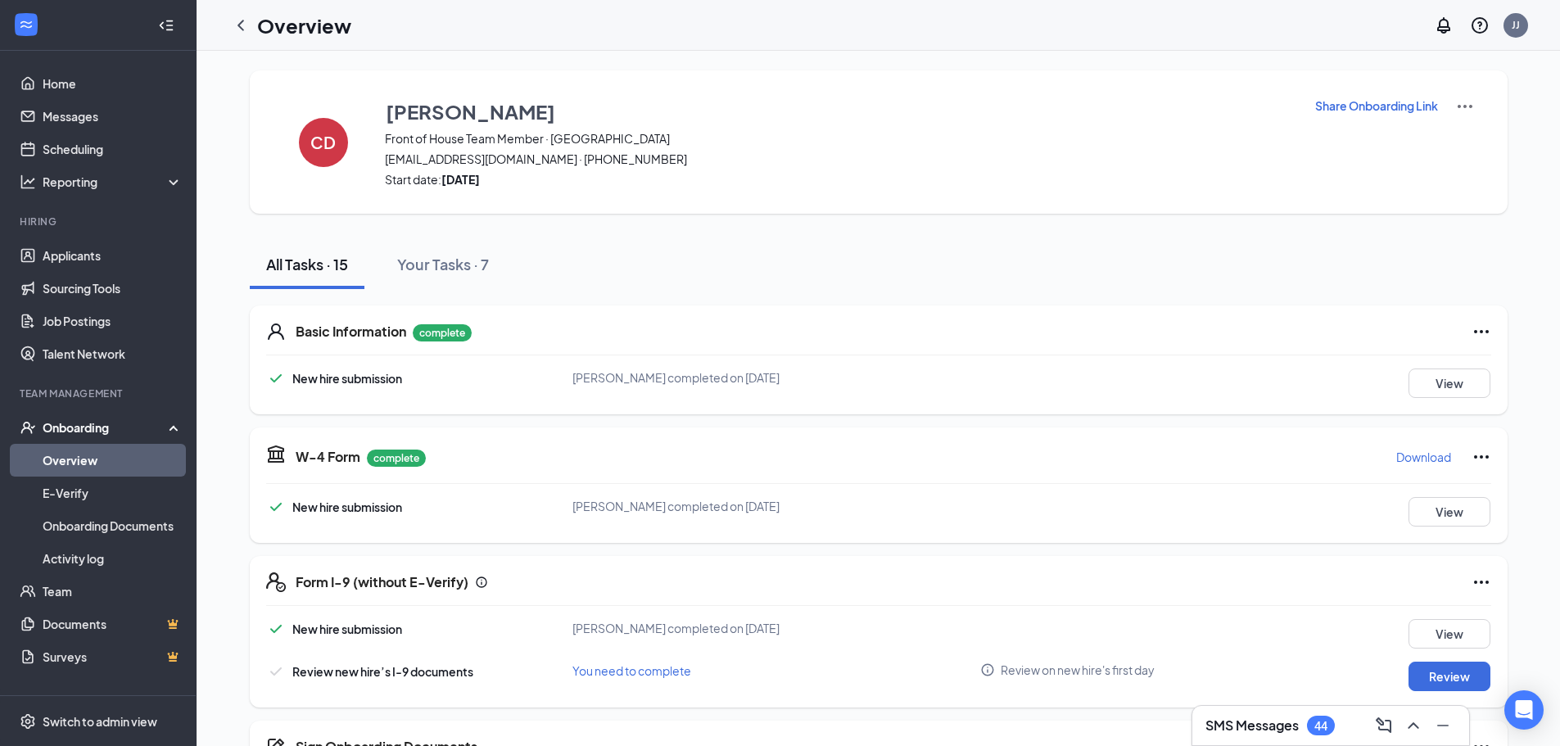
click at [248, 33] on icon "ChevronLeft" at bounding box center [241, 26] width 20 height 20
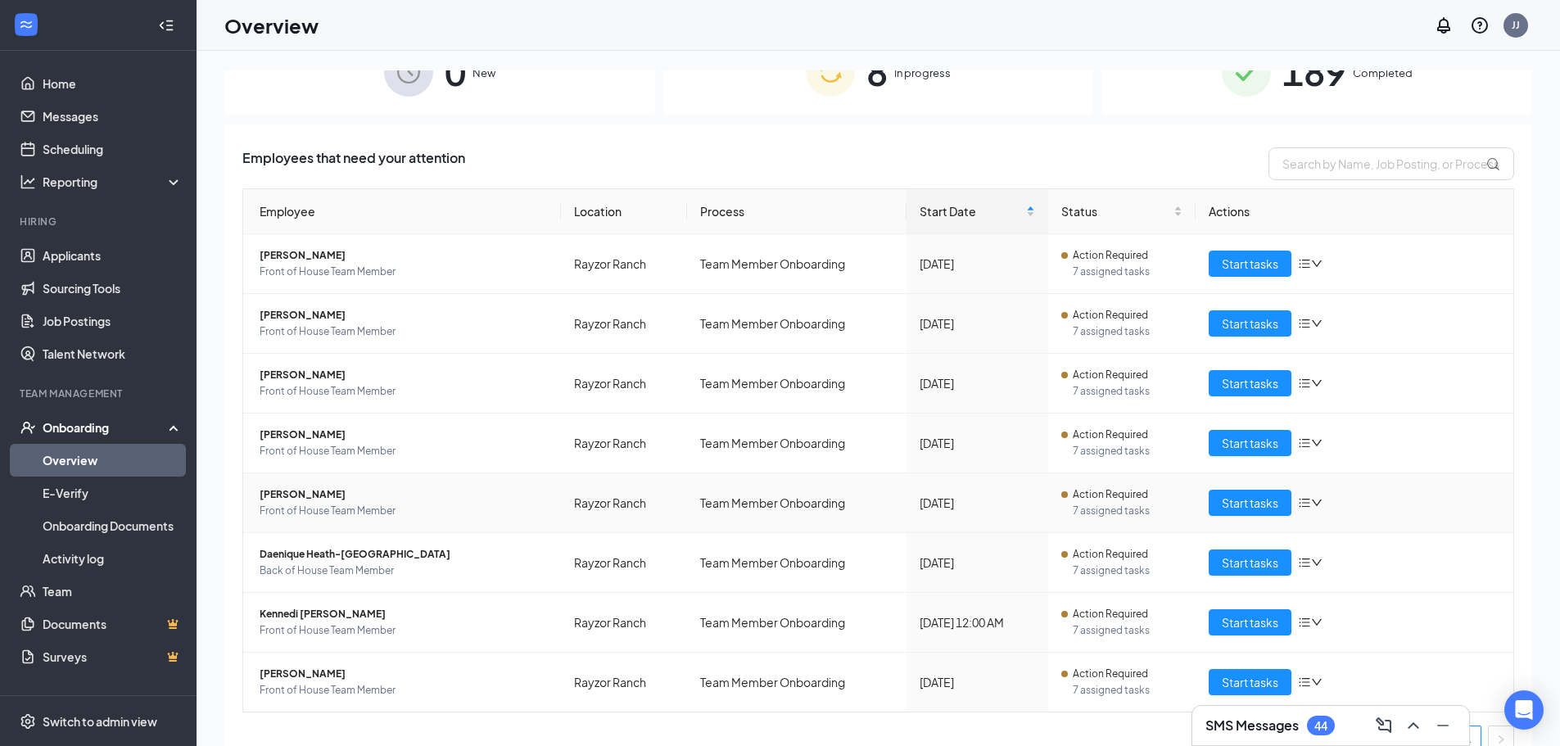
scroll to position [65, 0]
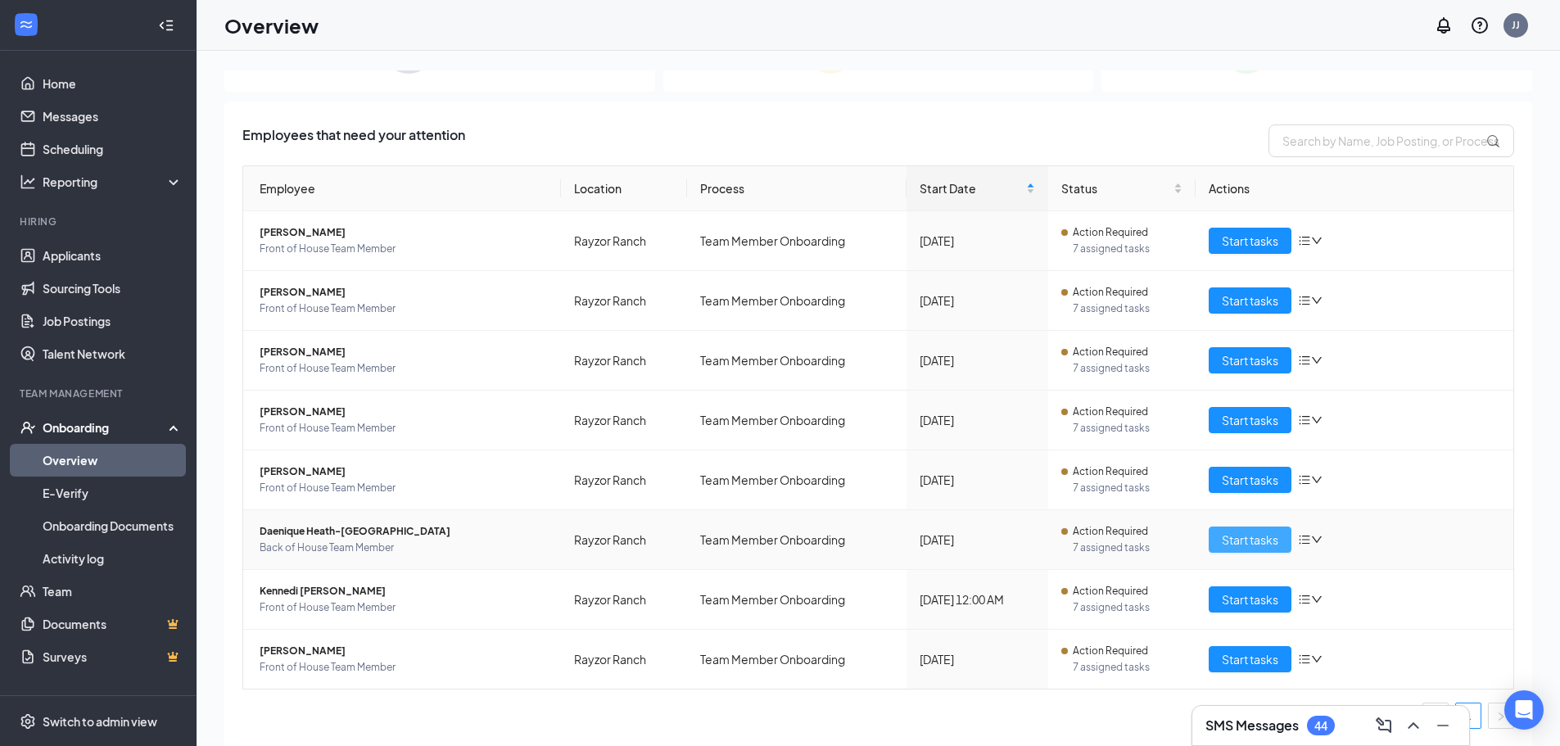
click at [1238, 546] on span "Start tasks" at bounding box center [1250, 540] width 56 height 18
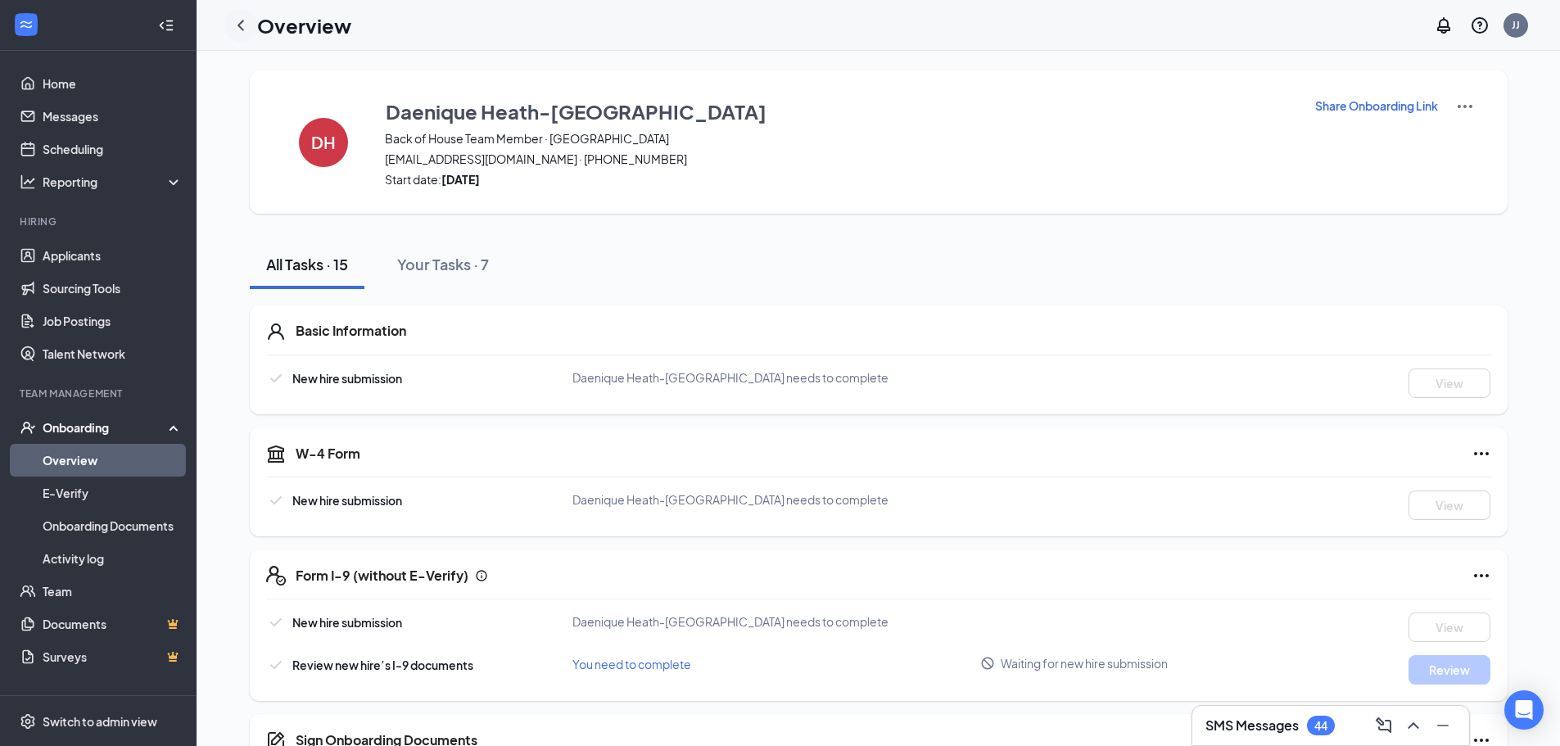
click at [240, 16] on icon "ChevronLeft" at bounding box center [241, 26] width 20 height 20
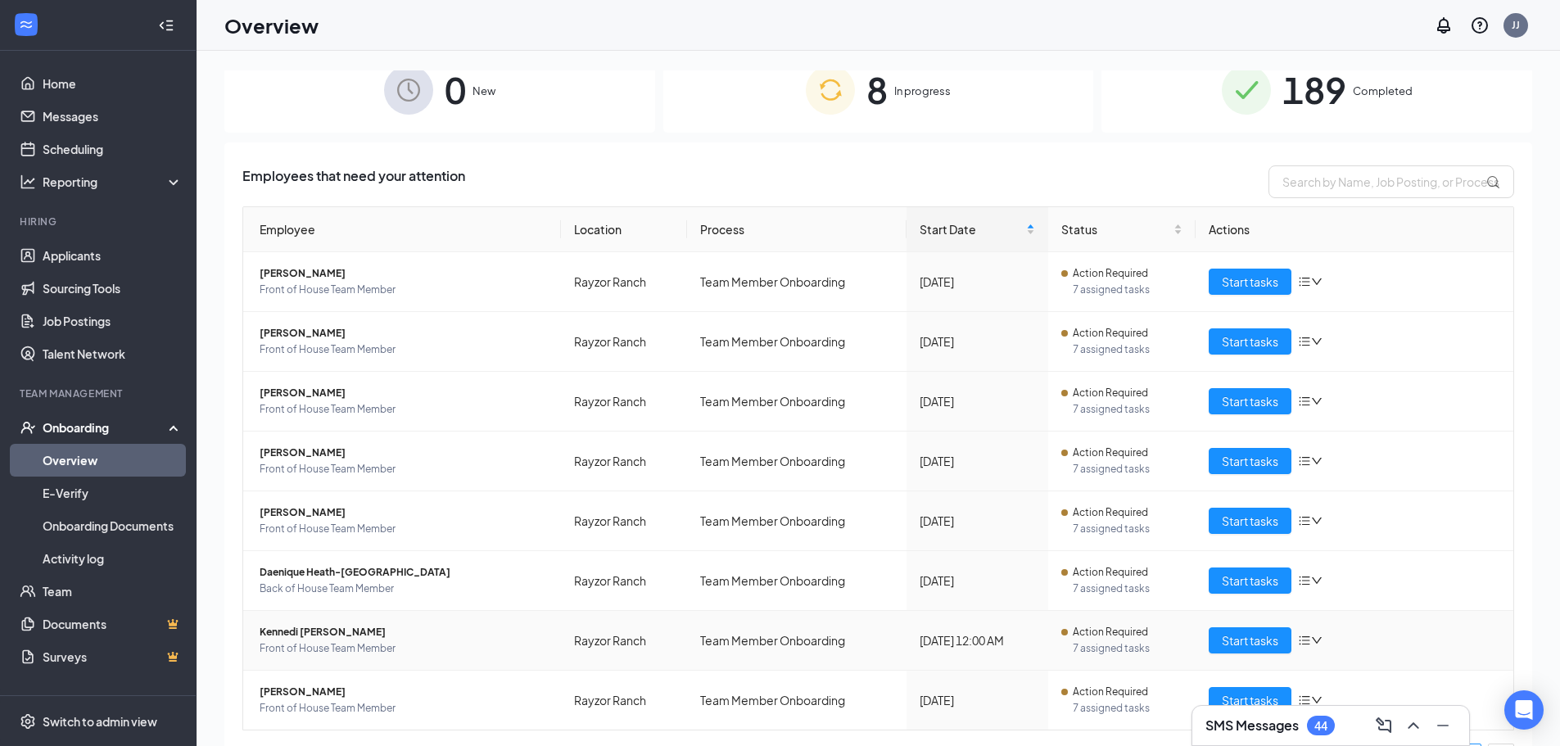
scroll to position [65, 0]
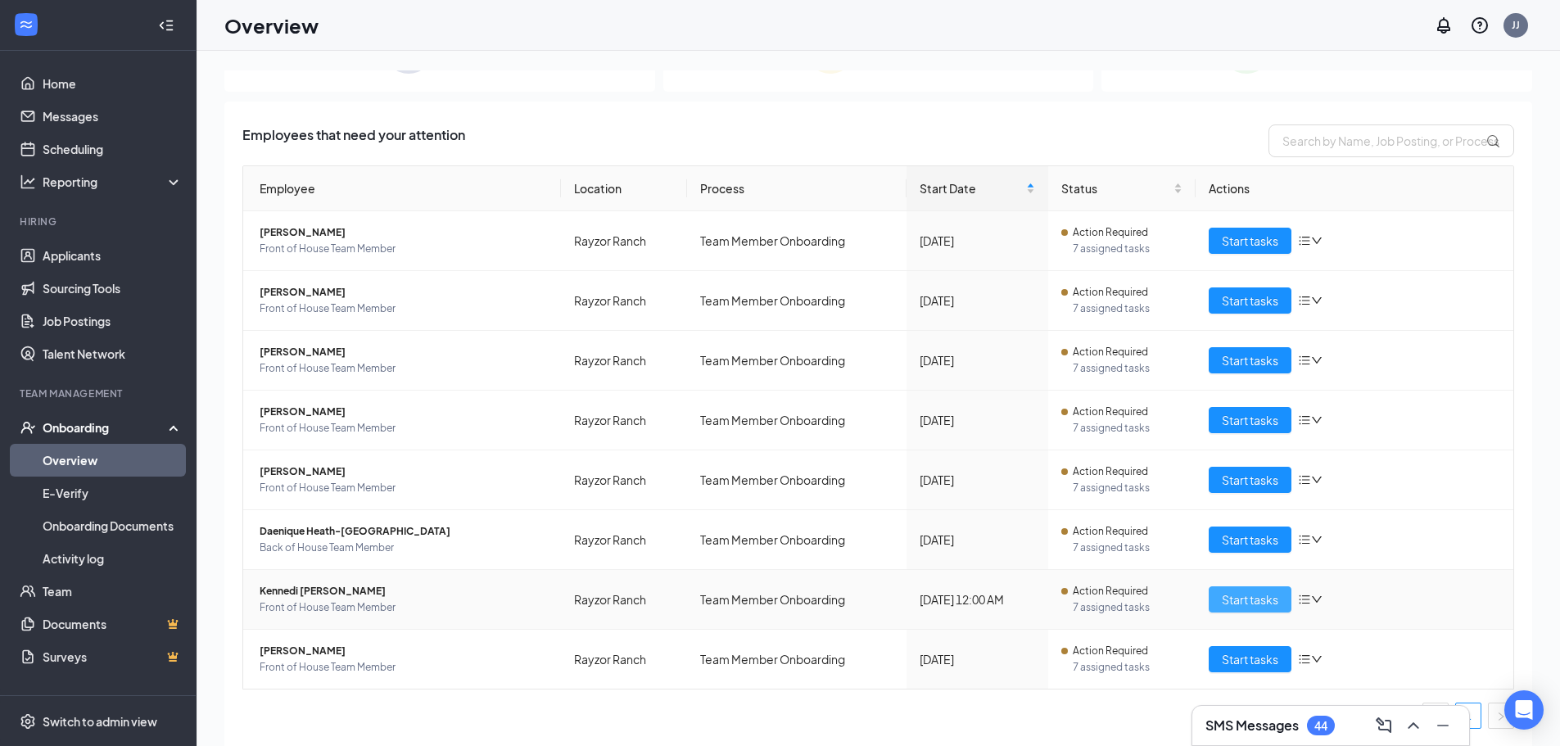
click at [1259, 596] on span "Start tasks" at bounding box center [1250, 599] width 56 height 18
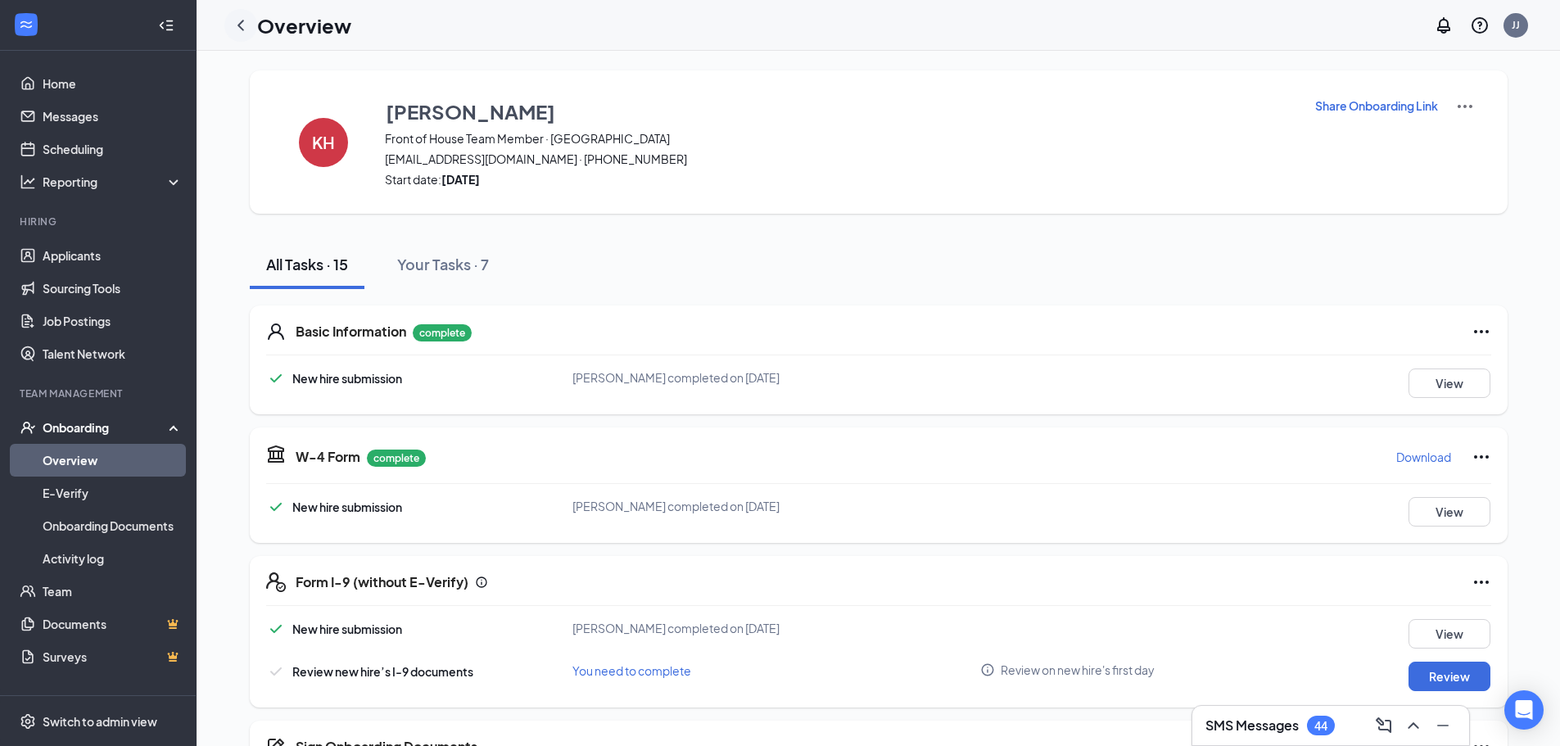
click at [231, 29] on icon "ChevronLeft" at bounding box center [241, 26] width 20 height 20
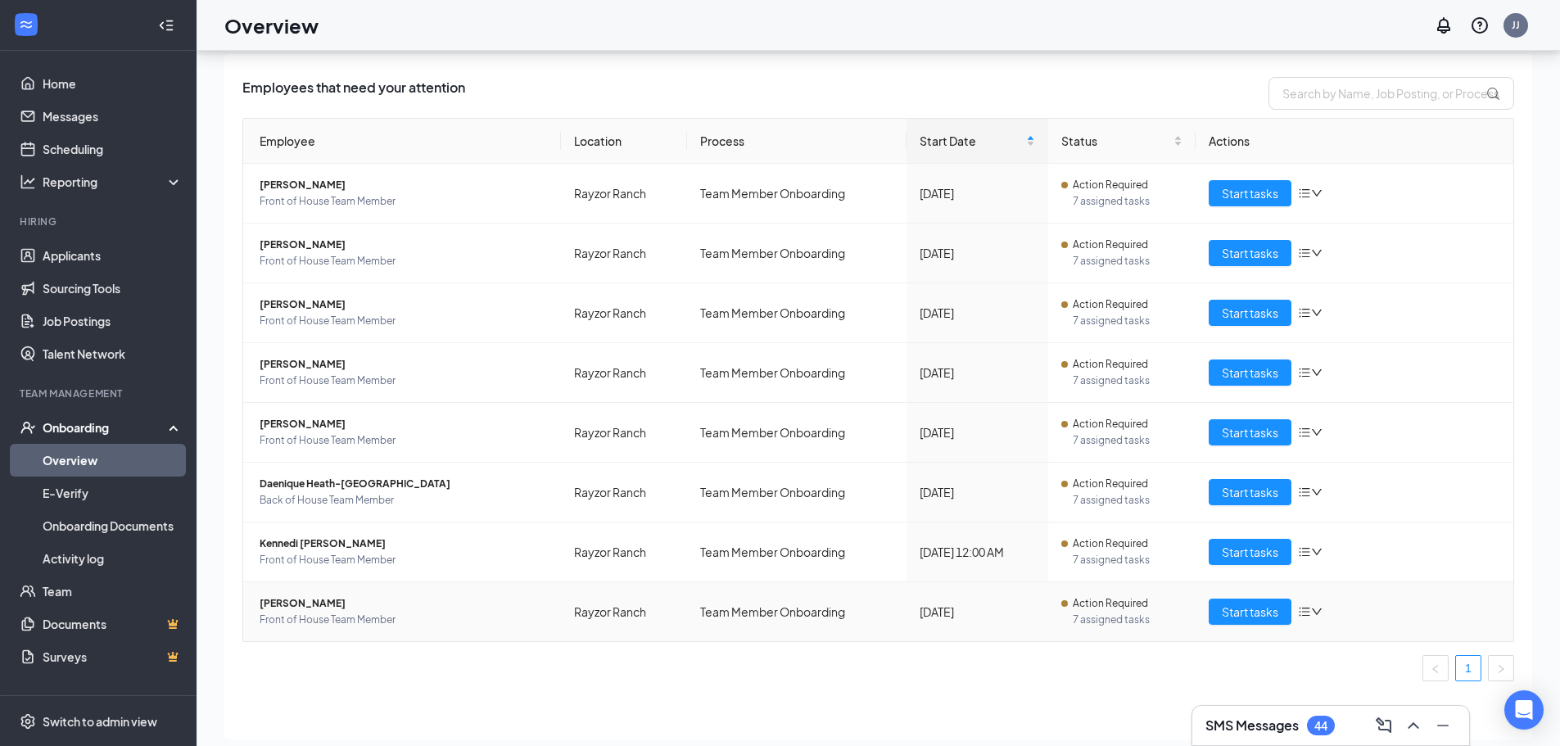
scroll to position [74, 0]
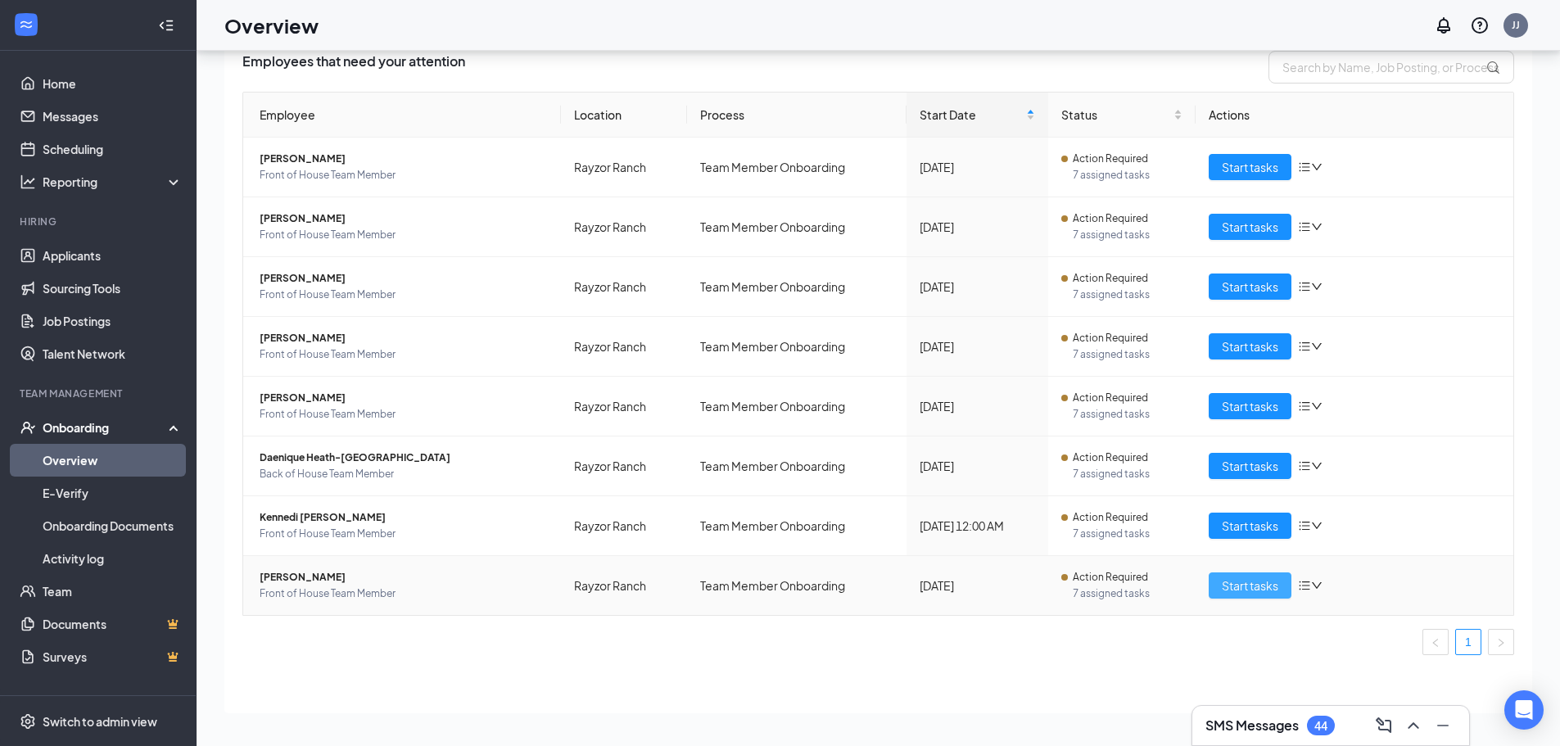
click at [1256, 589] on span "Start tasks" at bounding box center [1250, 585] width 56 height 18
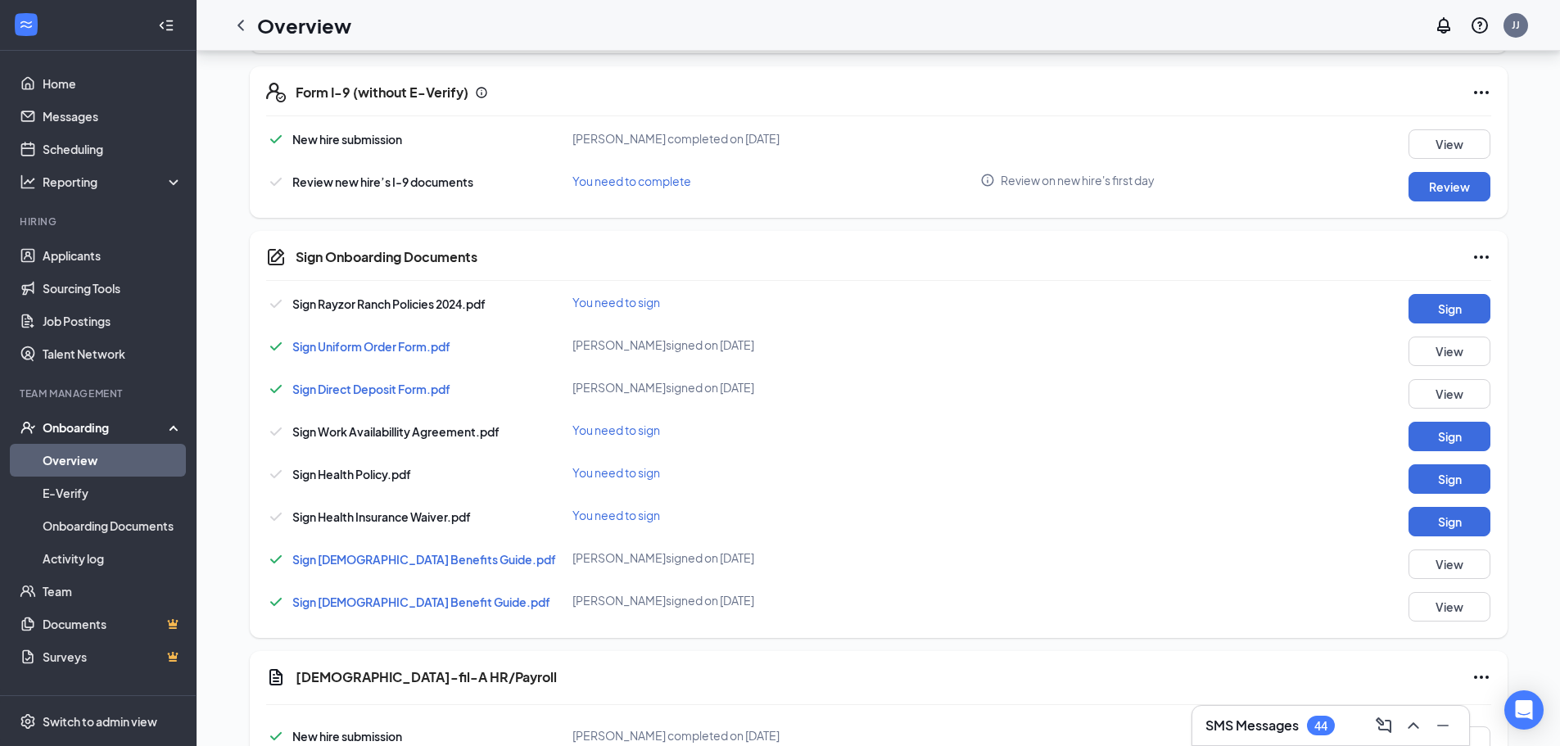
scroll to position [491, 0]
click at [1436, 357] on button "View" at bounding box center [1449, 349] width 82 height 29
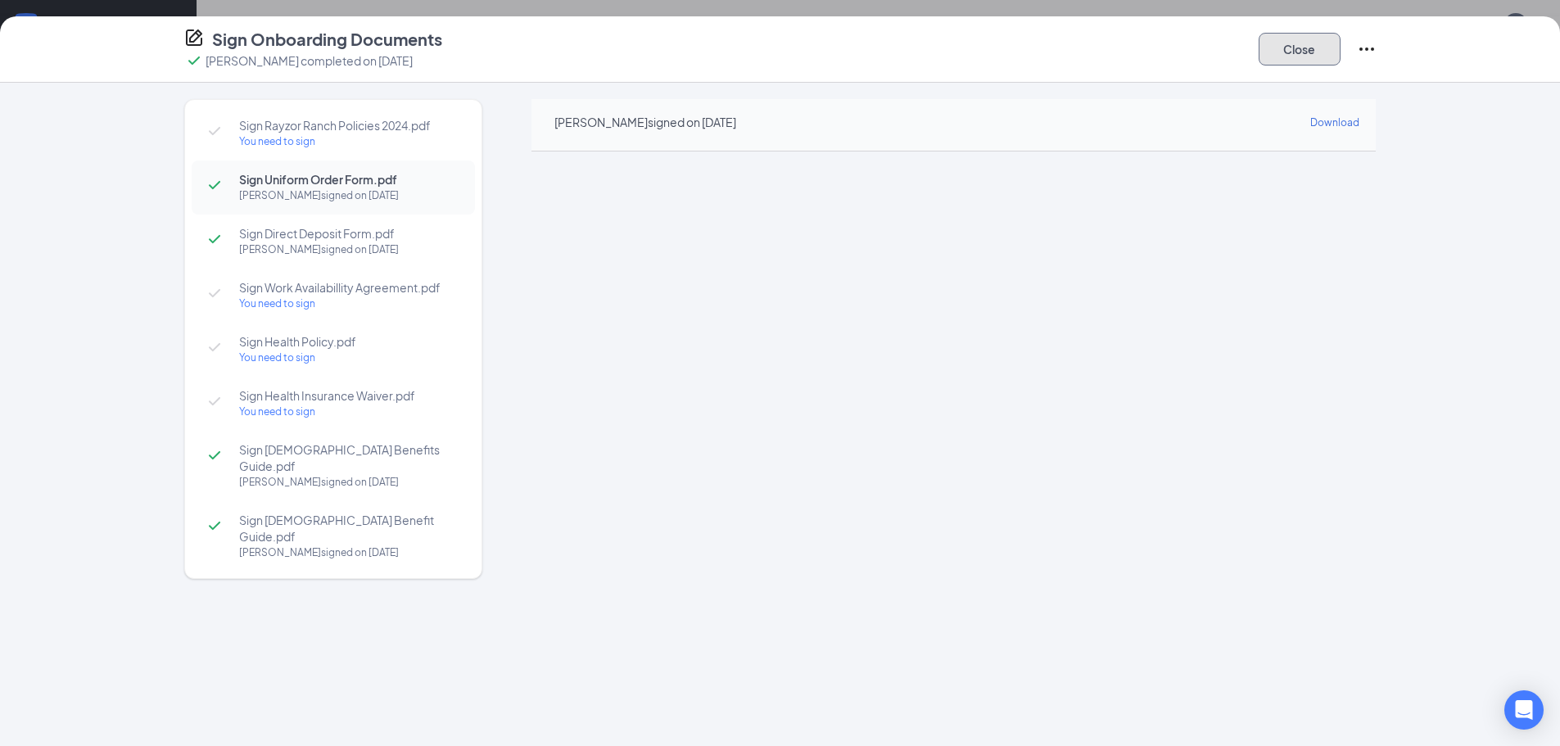
click at [1301, 55] on button "Close" at bounding box center [1299, 49] width 82 height 33
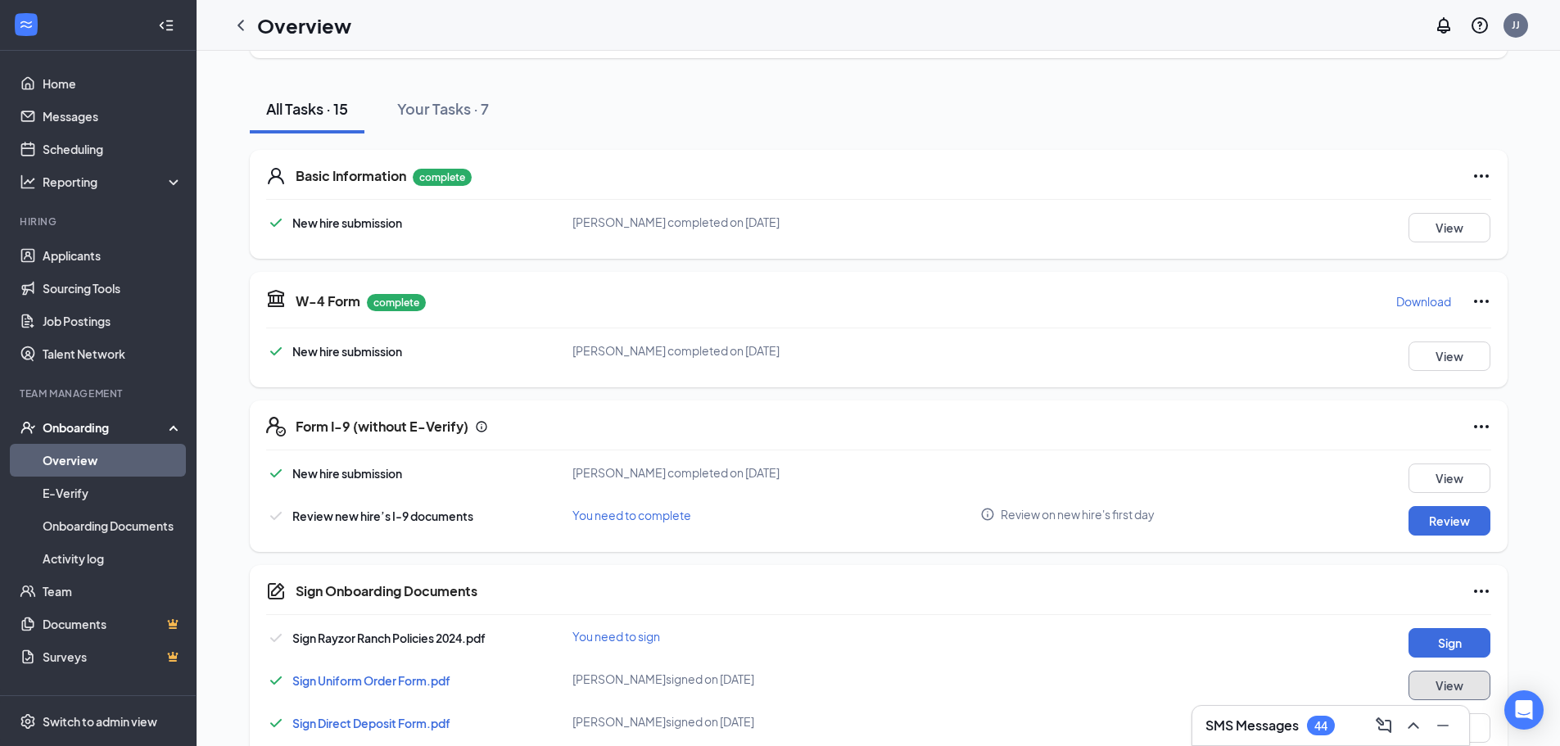
scroll to position [0, 0]
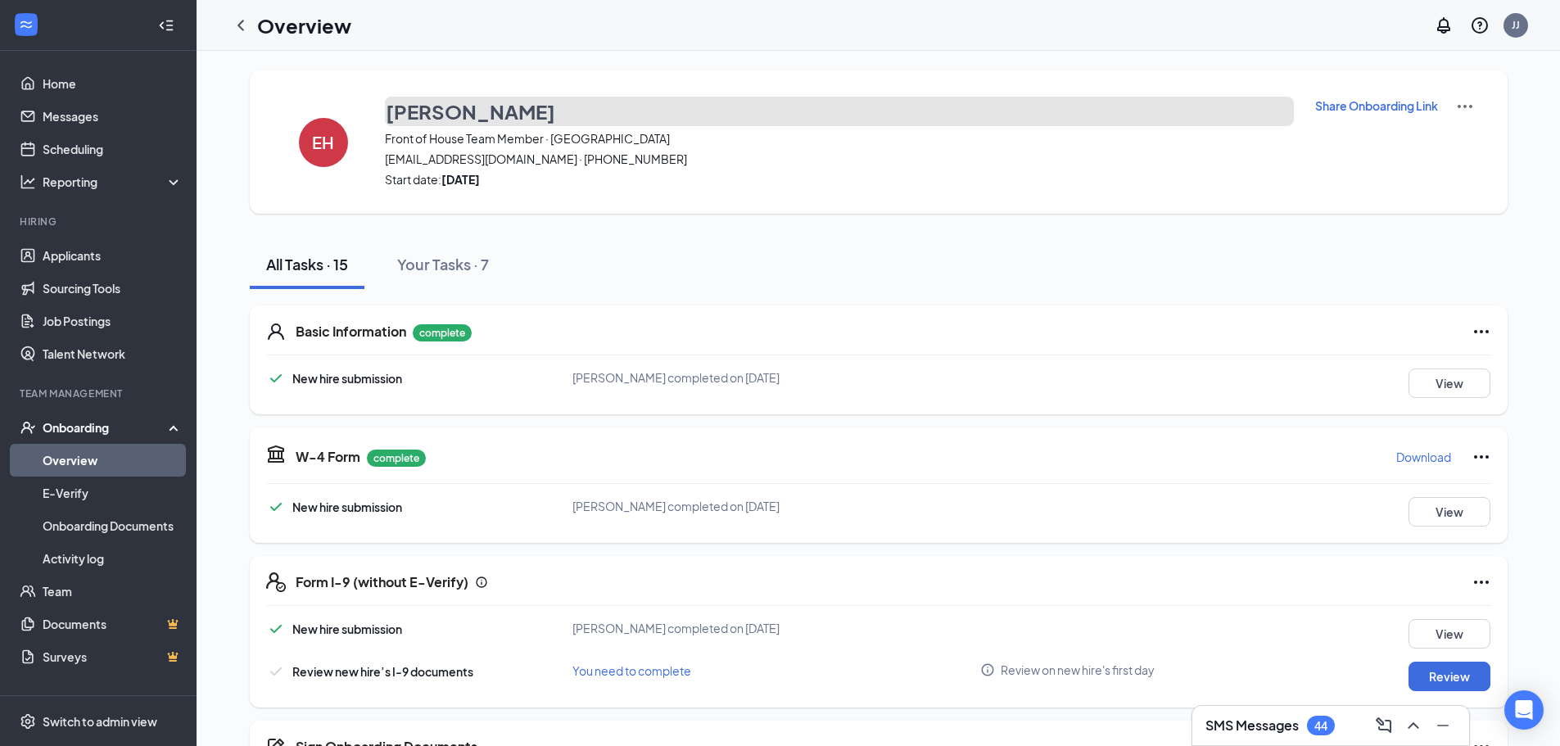
click at [468, 119] on h3 "Erika Hoffman" at bounding box center [470, 111] width 169 height 28
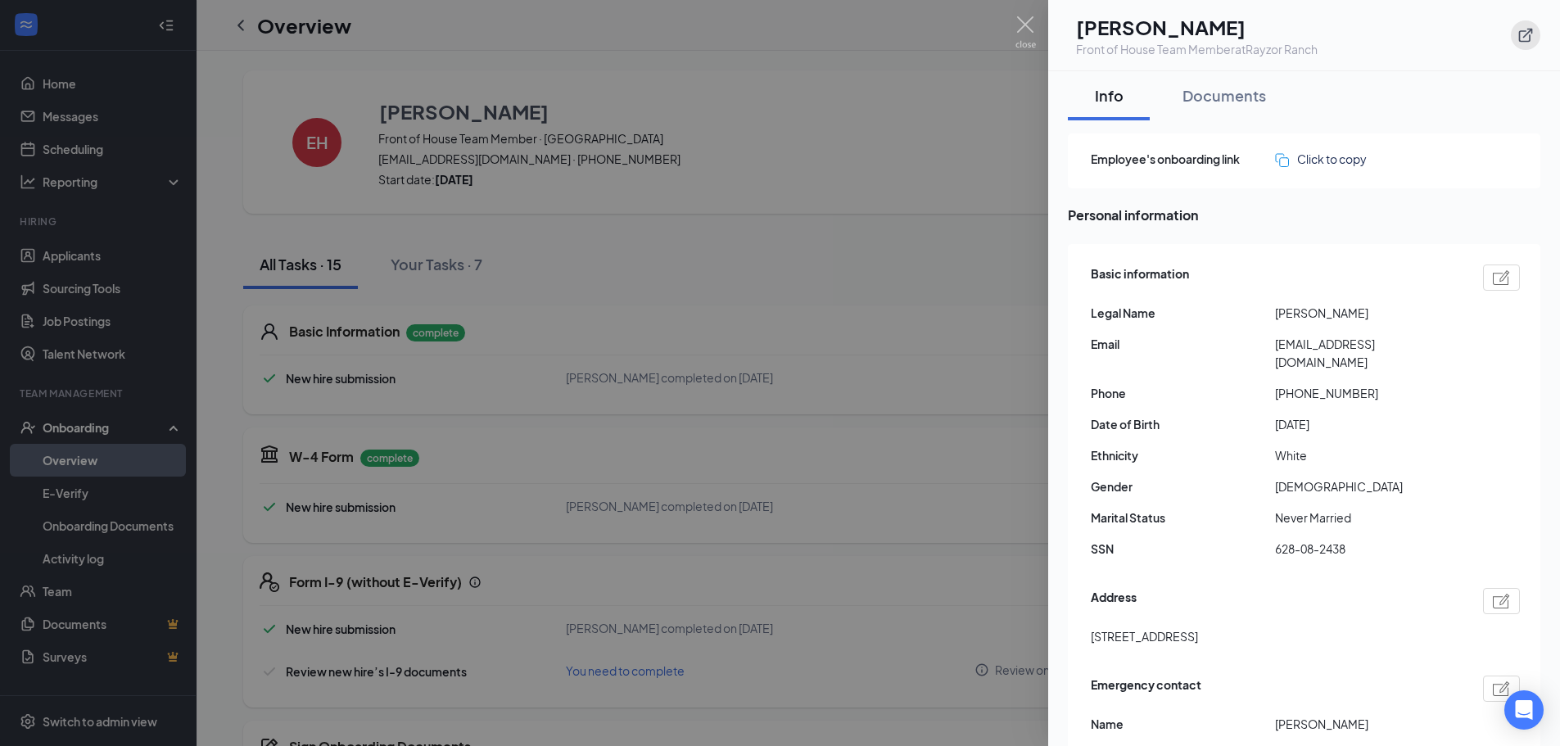
click at [1534, 38] on button "button" at bounding box center [1525, 34] width 29 height 29
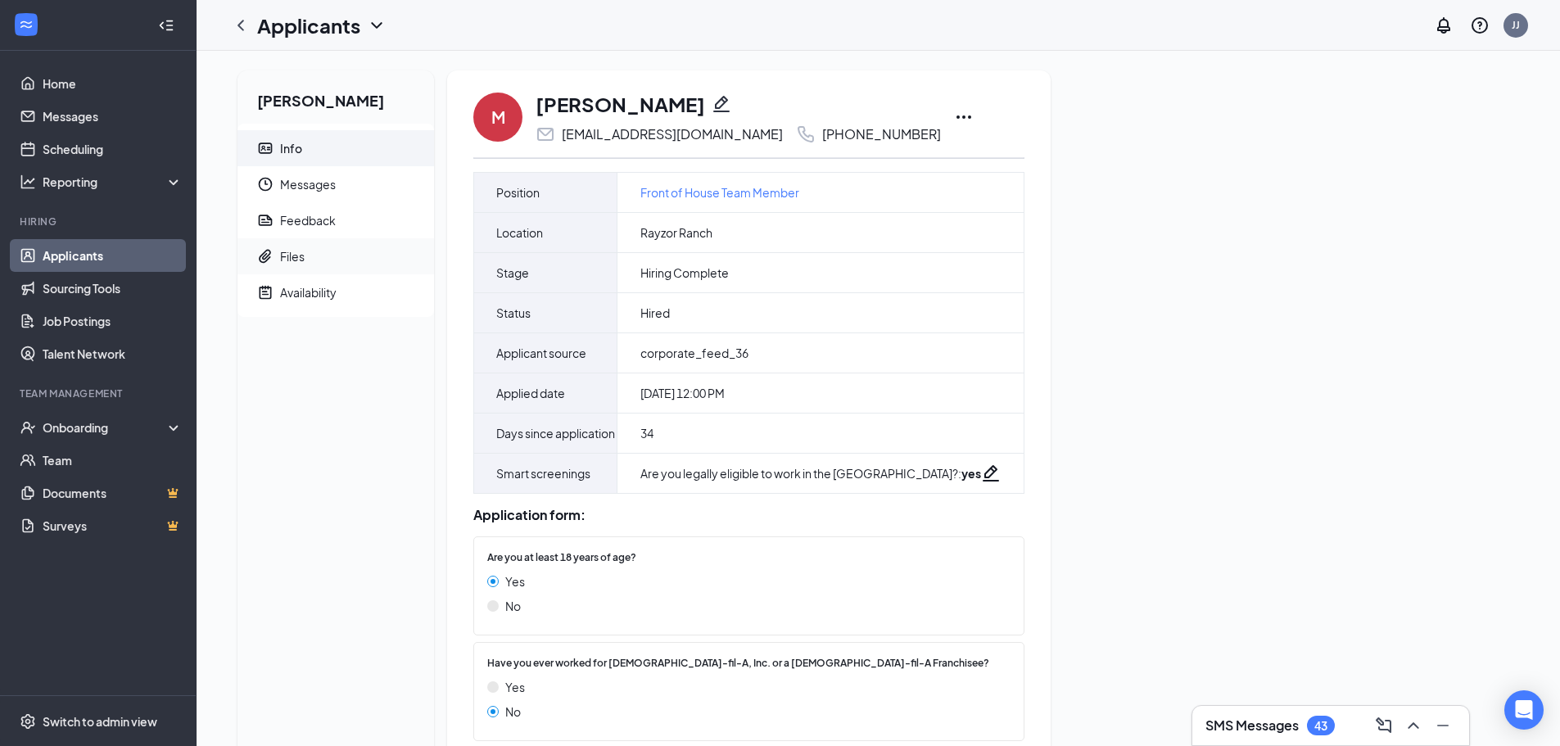
click at [362, 255] on span "Files" at bounding box center [350, 256] width 141 height 36
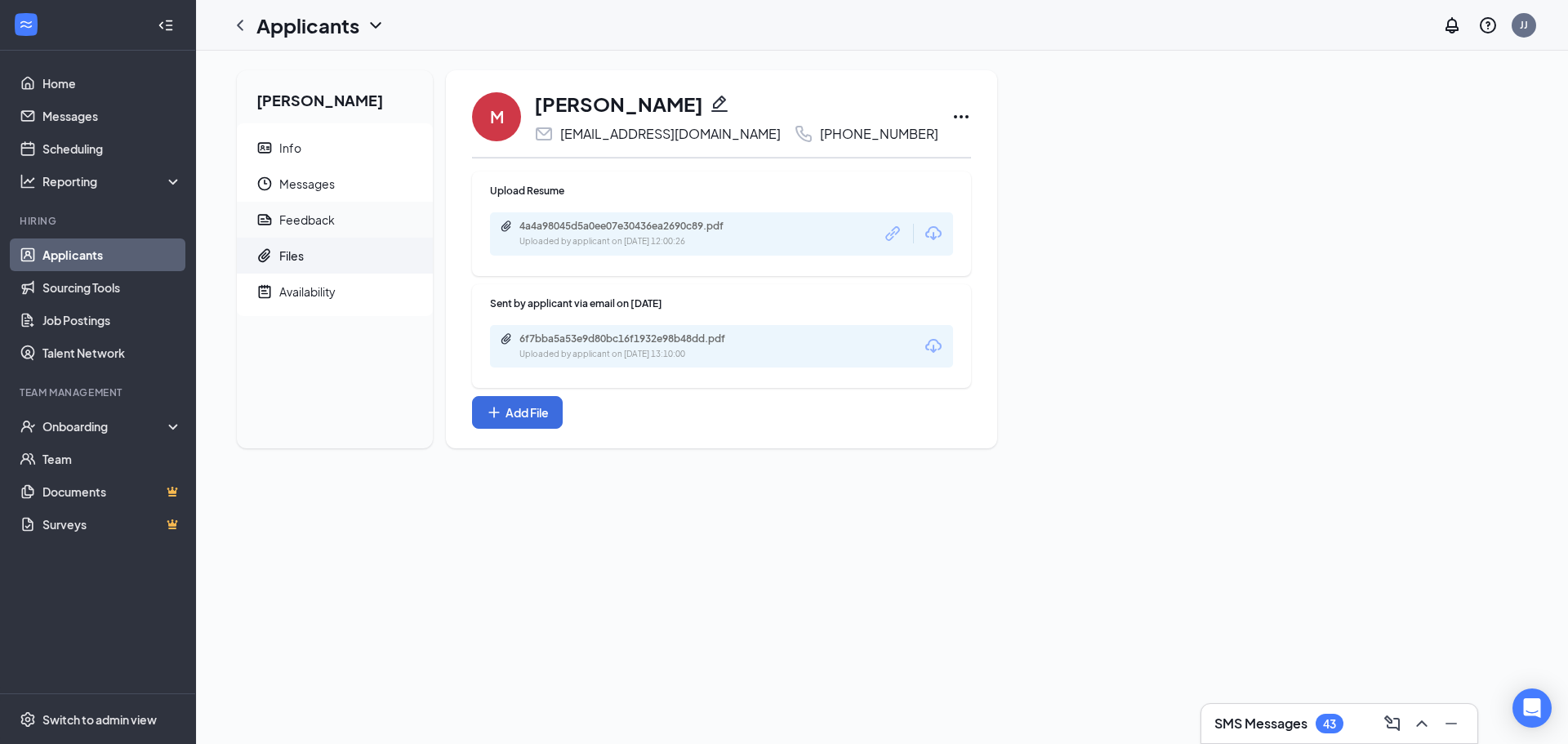
click at [382, 229] on span "Feedback" at bounding box center [349, 219] width 141 height 36
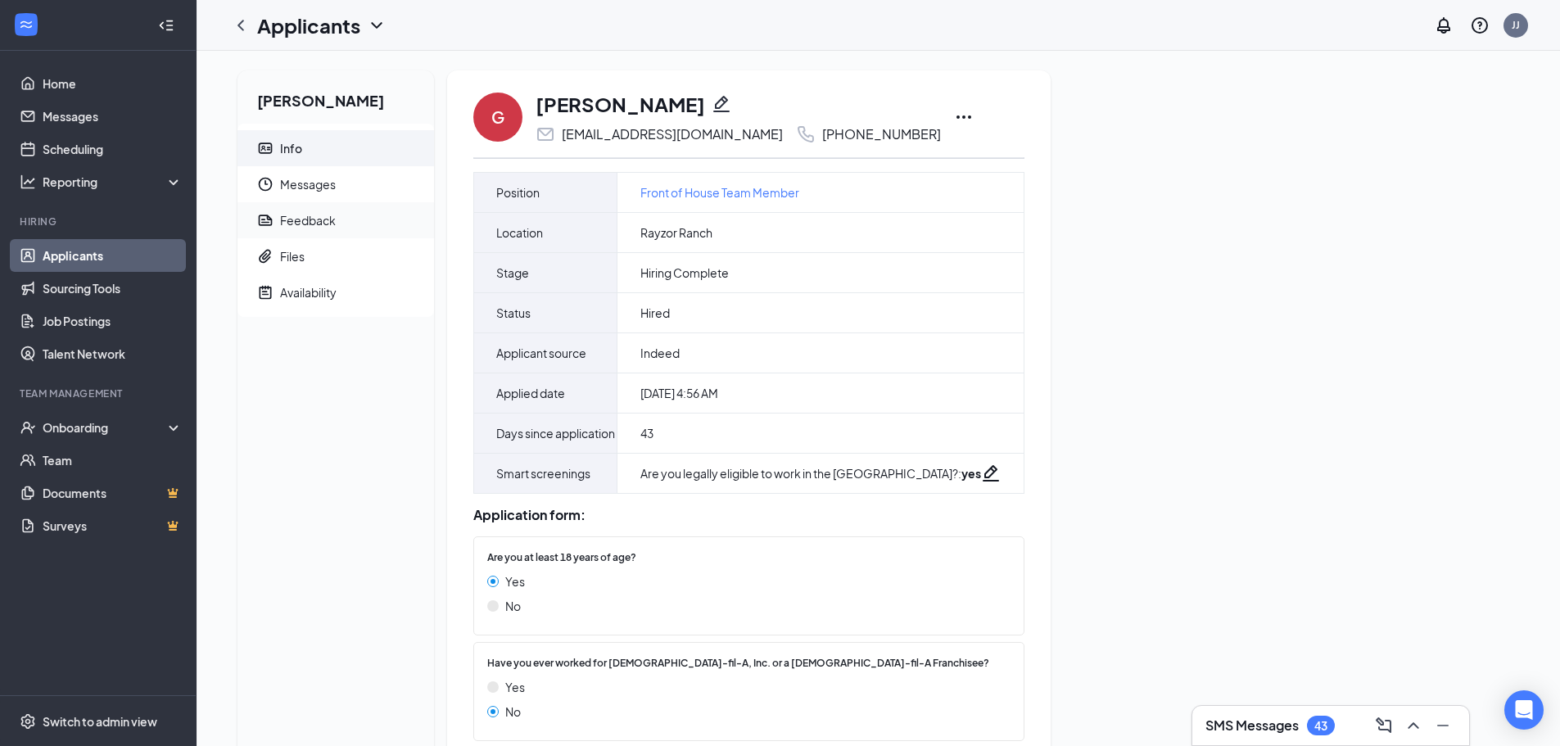
click at [296, 233] on span "Feedback" at bounding box center [350, 220] width 141 height 36
click at [334, 224] on div "Feedback" at bounding box center [308, 220] width 56 height 16
click at [276, 211] on li "Feedback" at bounding box center [335, 220] width 196 height 36
click at [361, 212] on span "Feedback" at bounding box center [350, 220] width 141 height 36
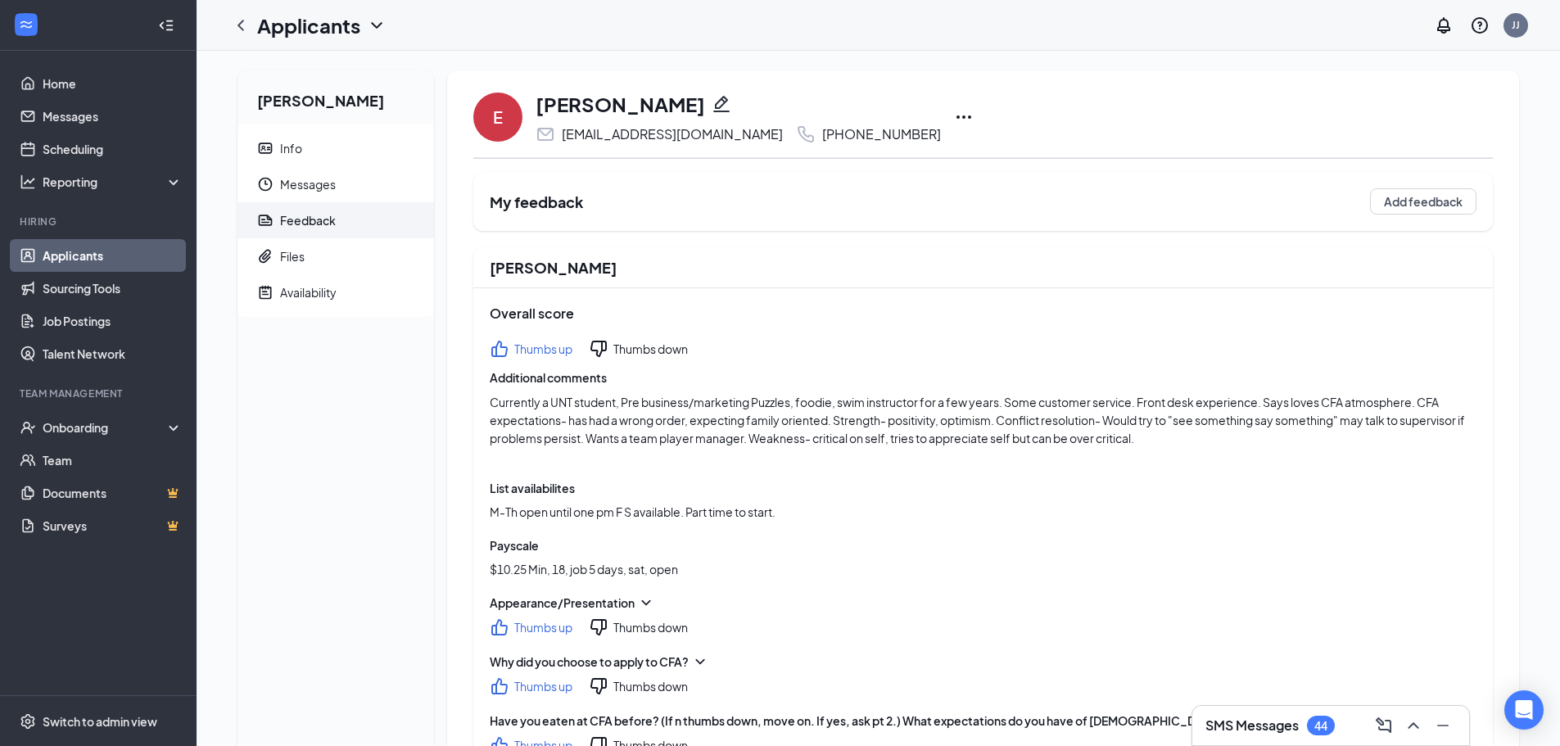
click at [246, 19] on icon "ChevronLeft" at bounding box center [241, 26] width 20 height 20
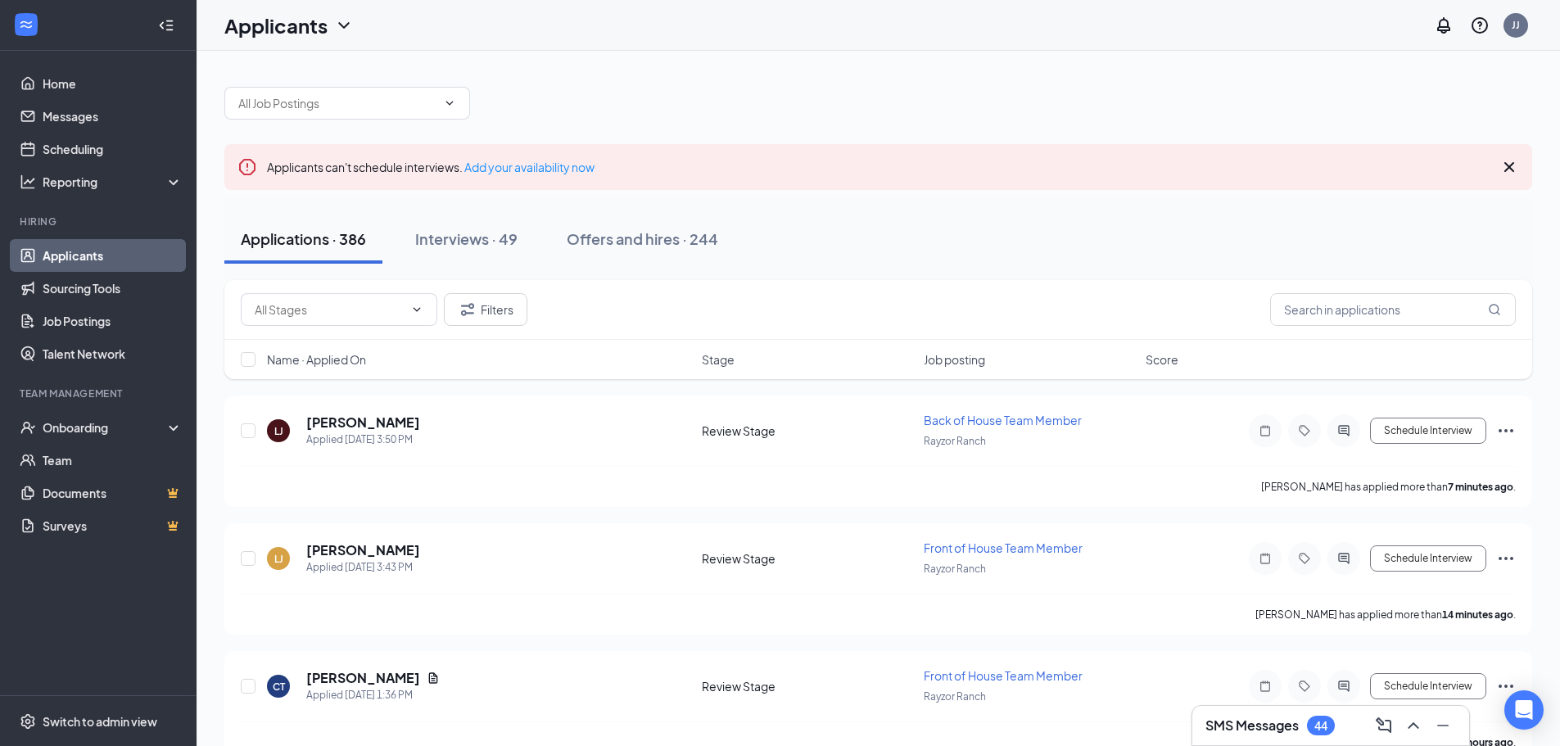
click at [921, 239] on div "Applications · 386 Interviews · 49 Offers and hires · 244" at bounding box center [878, 239] width 1308 height 49
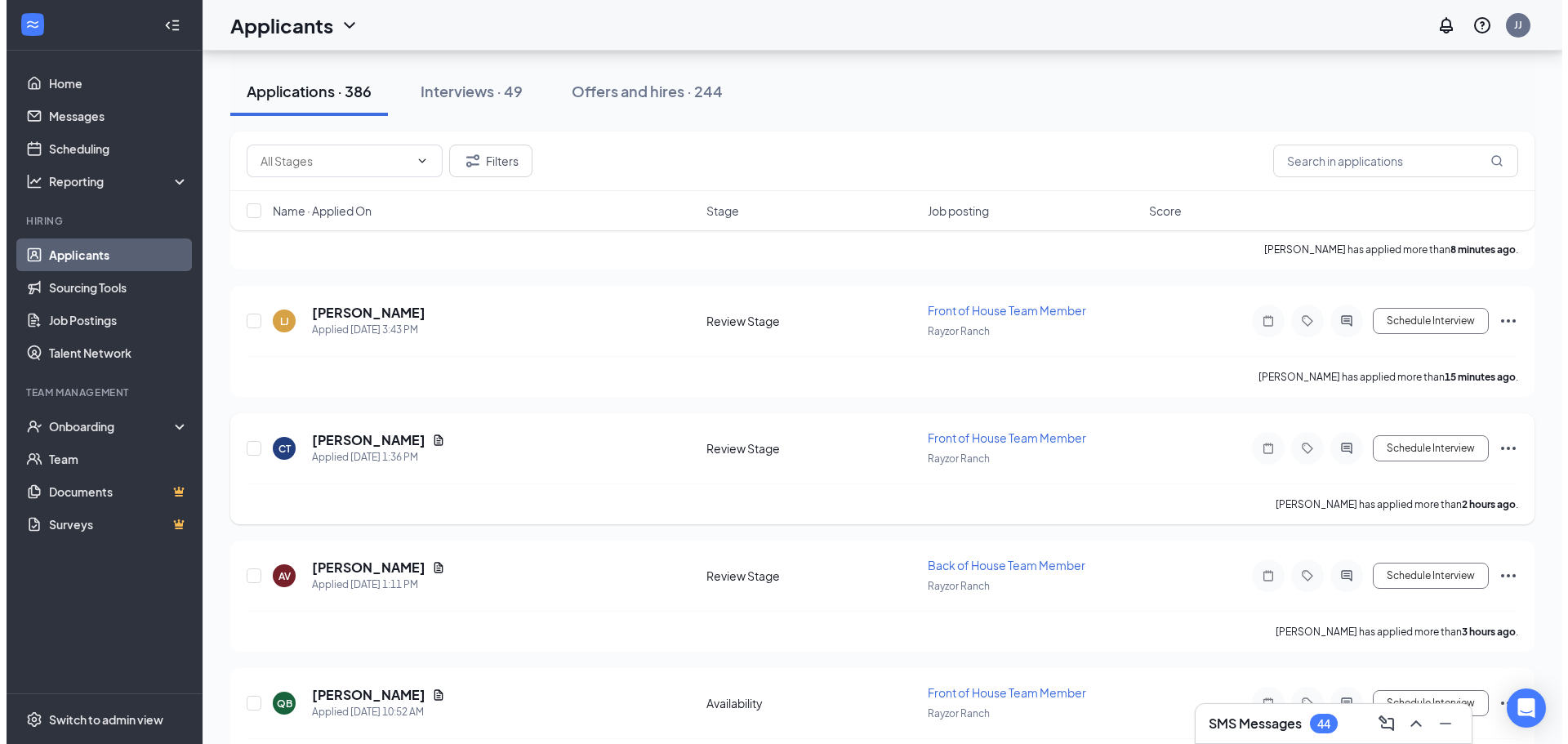
scroll to position [245, 0]
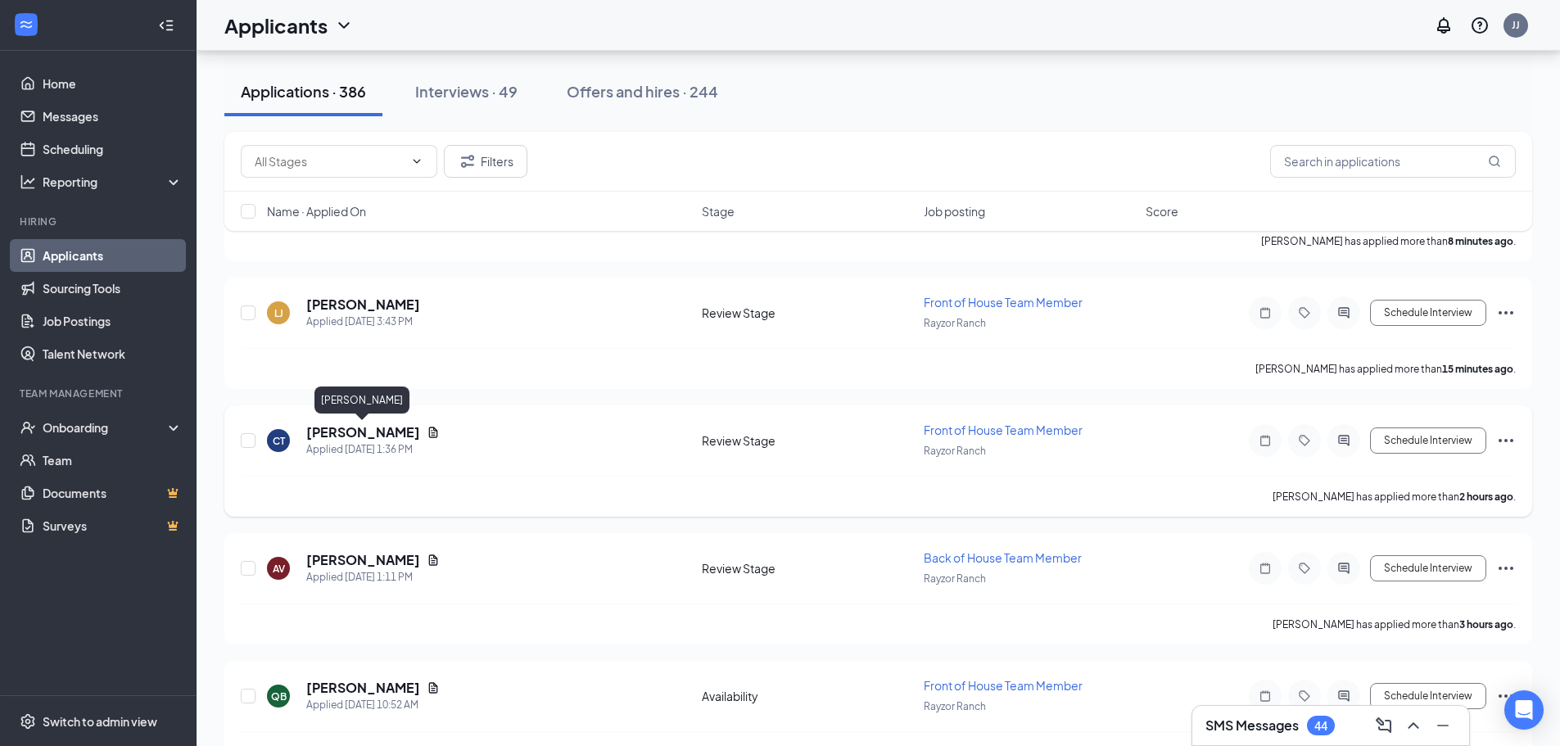
click at [359, 437] on h5 "Courtnie Thomas" at bounding box center [363, 432] width 114 height 18
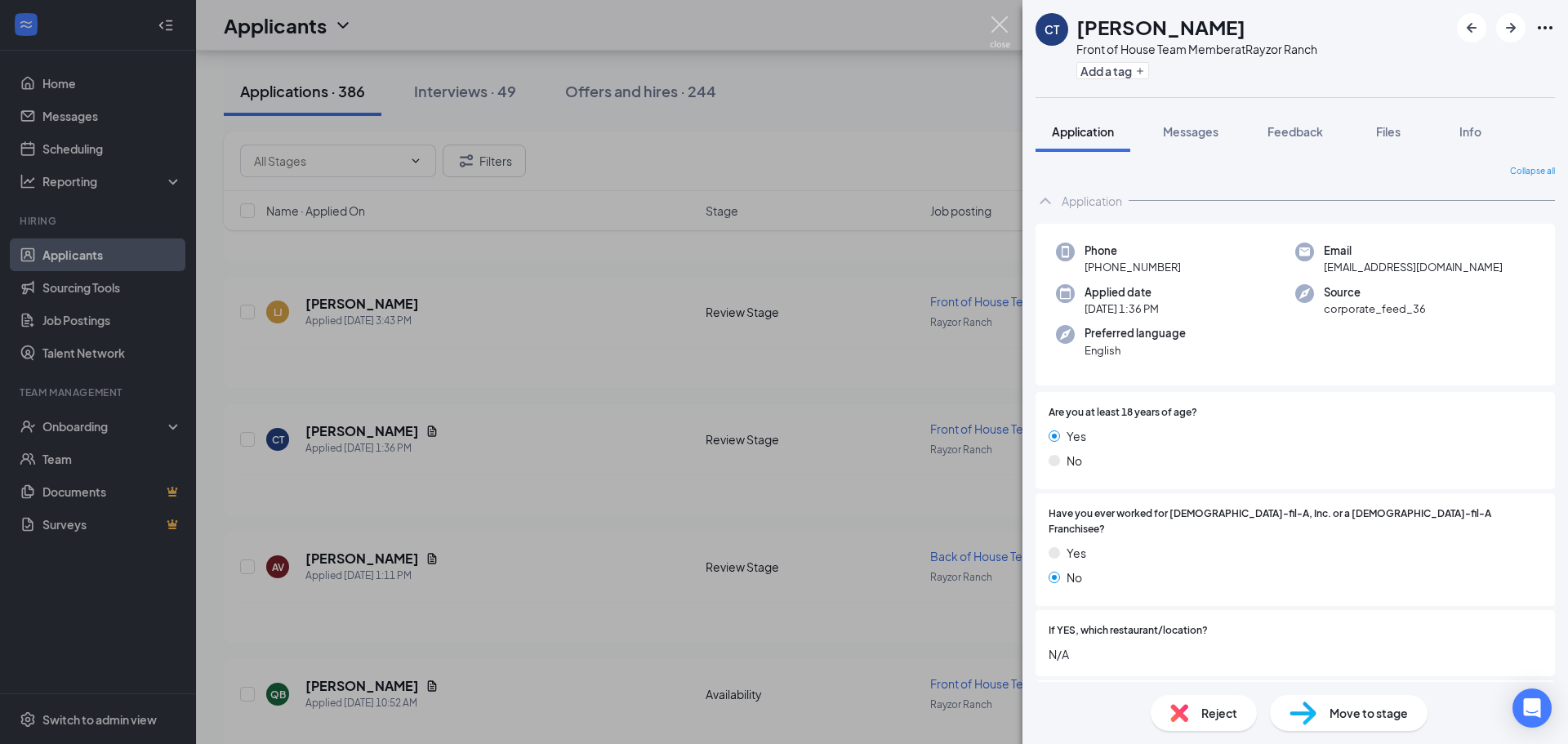
click at [997, 25] on img at bounding box center [999, 32] width 20 height 32
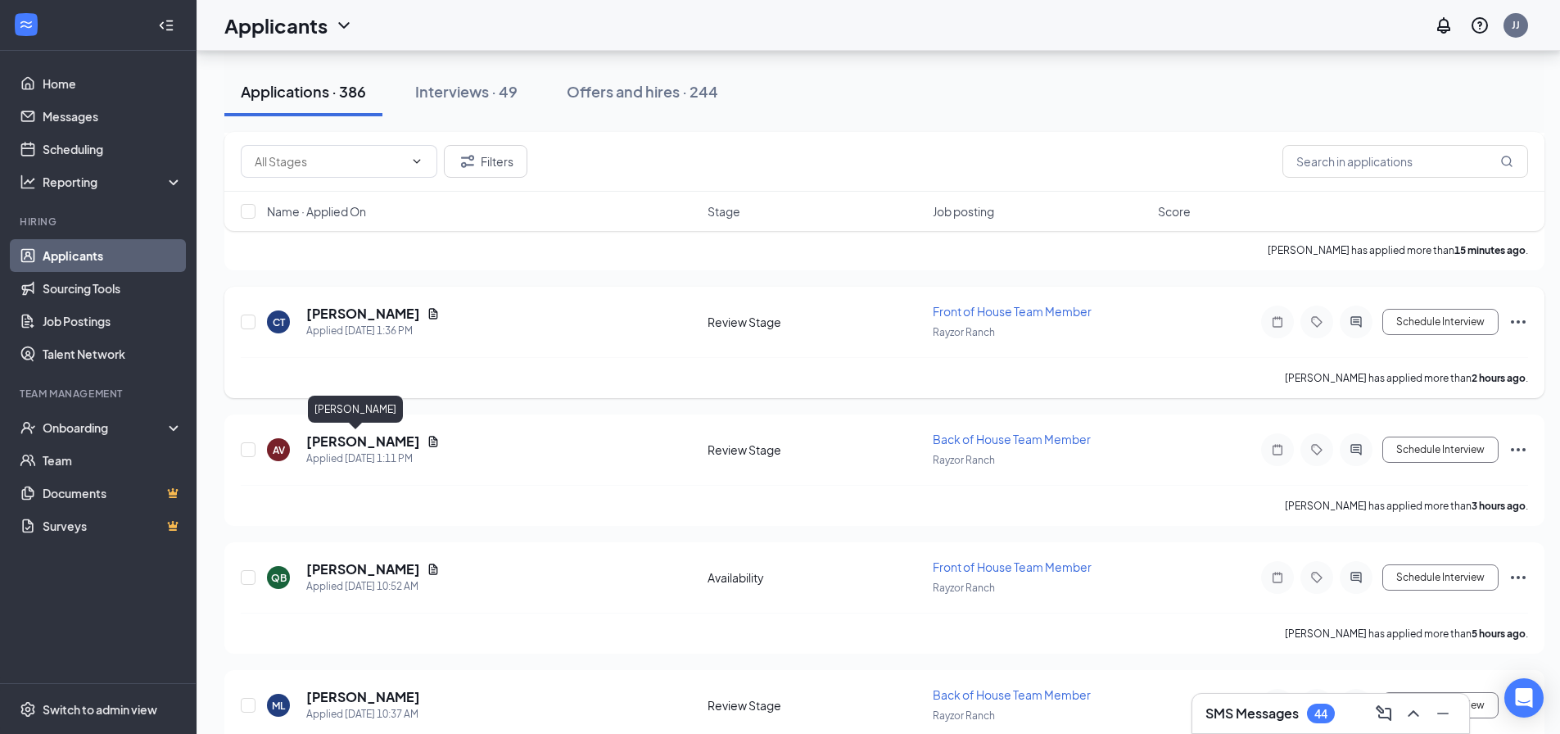
scroll to position [327, 0]
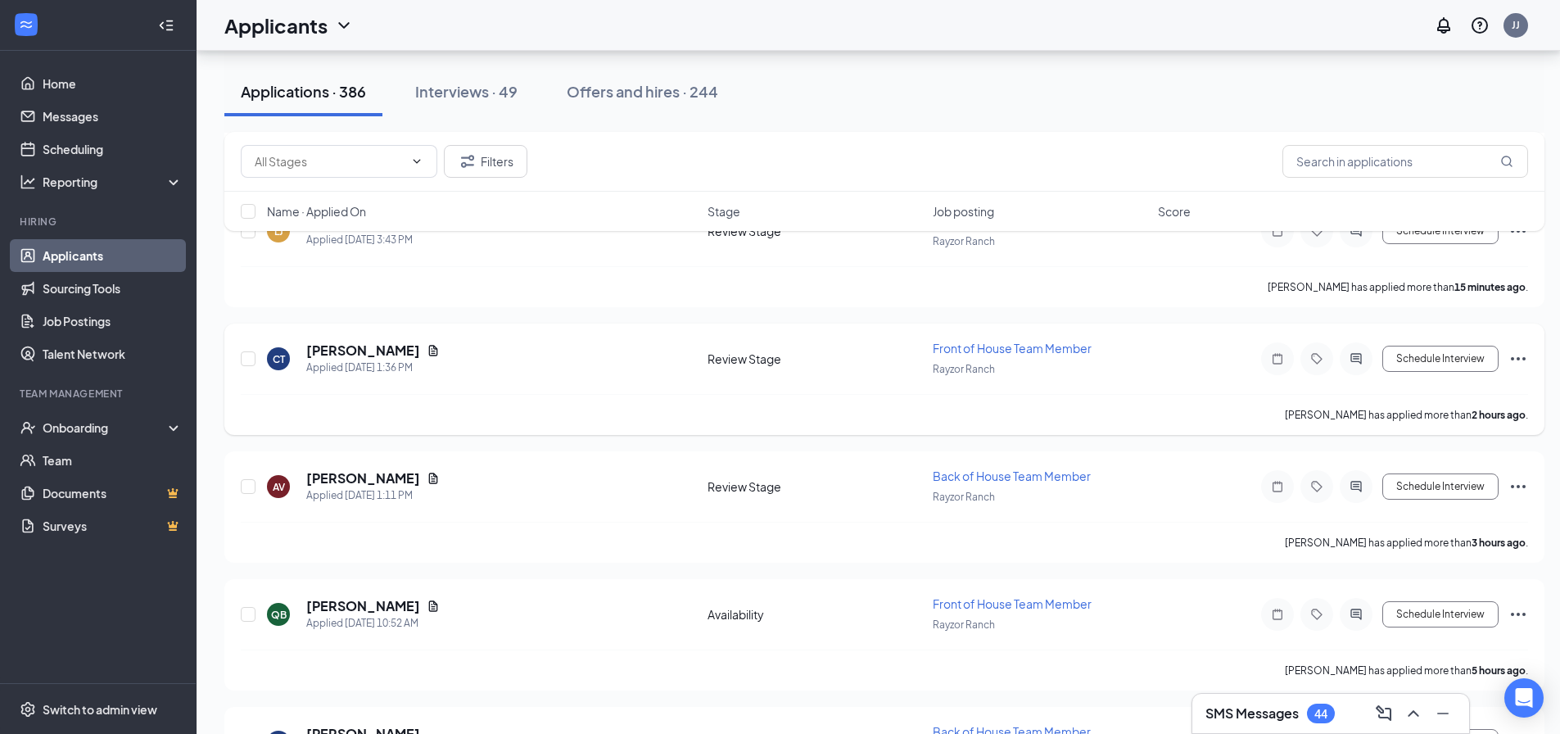
click at [1466, 374] on div "Schedule Interview" at bounding box center [1380, 358] width 295 height 33
click at [1464, 368] on button "Schedule Interview" at bounding box center [1440, 359] width 116 height 26
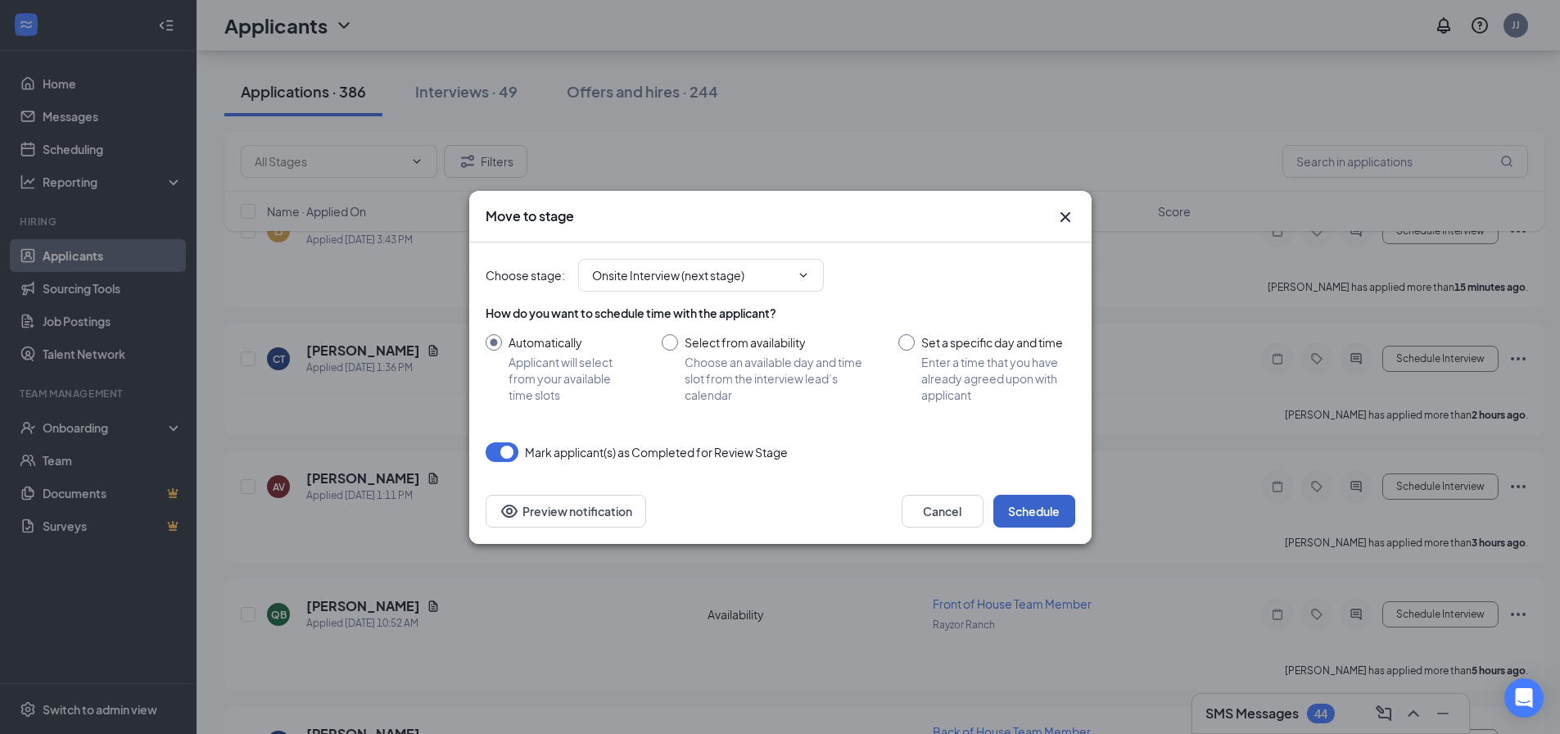
drag, startPoint x: 1043, startPoint y: 499, endPoint x: 982, endPoint y: 472, distance: 67.1
click at [1044, 499] on button "Schedule" at bounding box center [1034, 511] width 82 height 33
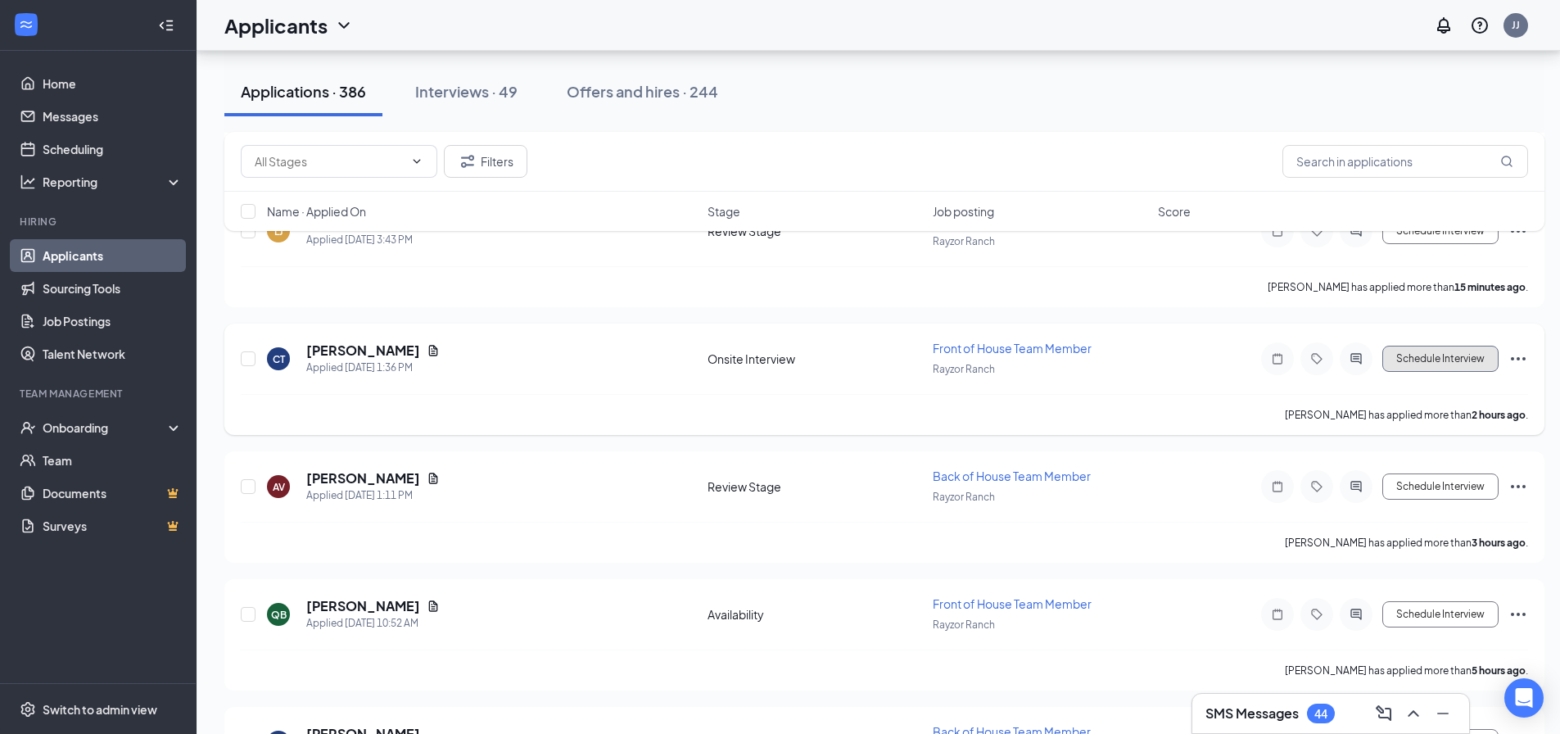
click at [1407, 360] on button "Schedule Interview" at bounding box center [1440, 359] width 116 height 26
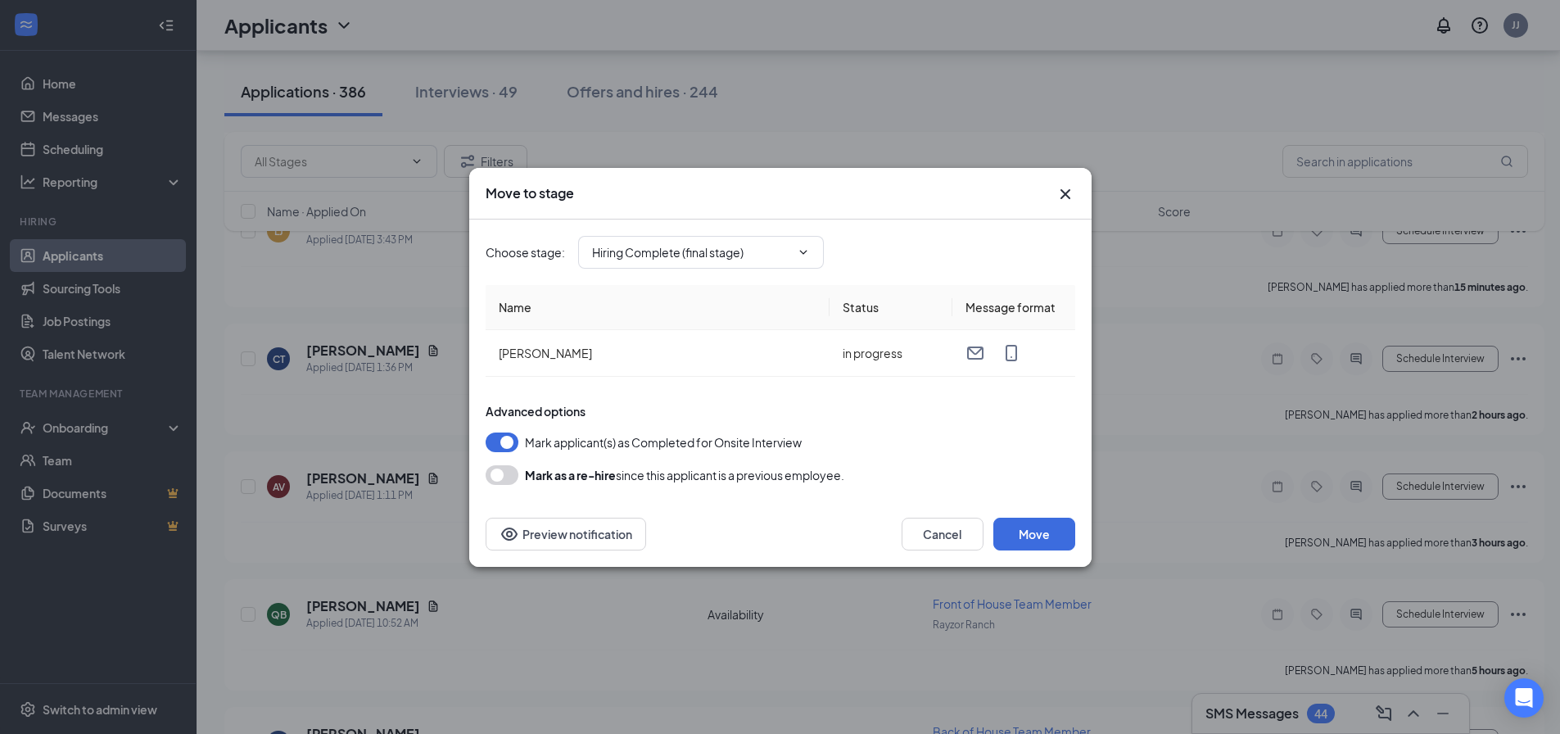
click at [1068, 187] on icon "Cross" at bounding box center [1065, 194] width 20 height 20
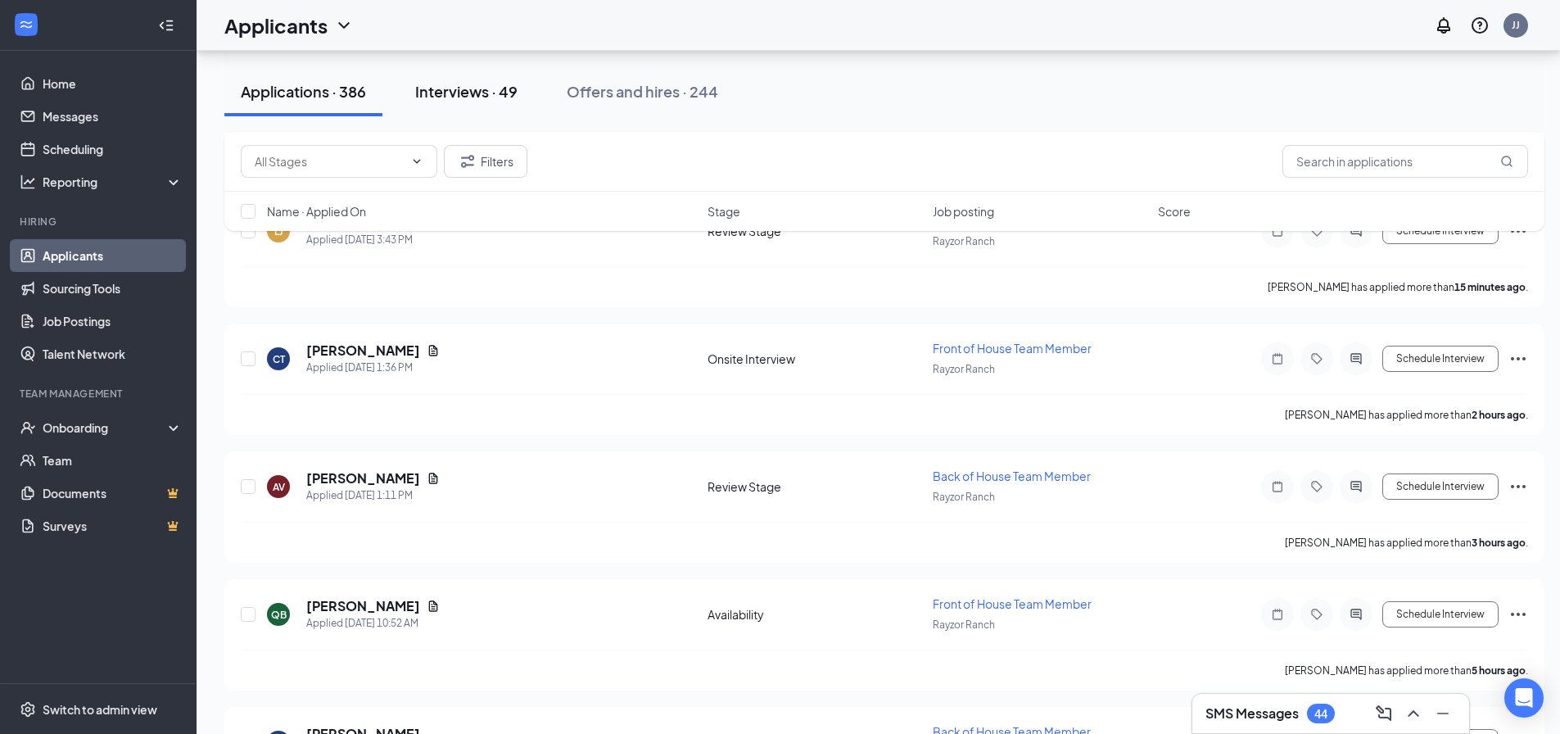
click at [478, 95] on div "Interviews · 49" at bounding box center [466, 91] width 102 height 20
